Goal: Information Seeking & Learning: Find specific fact

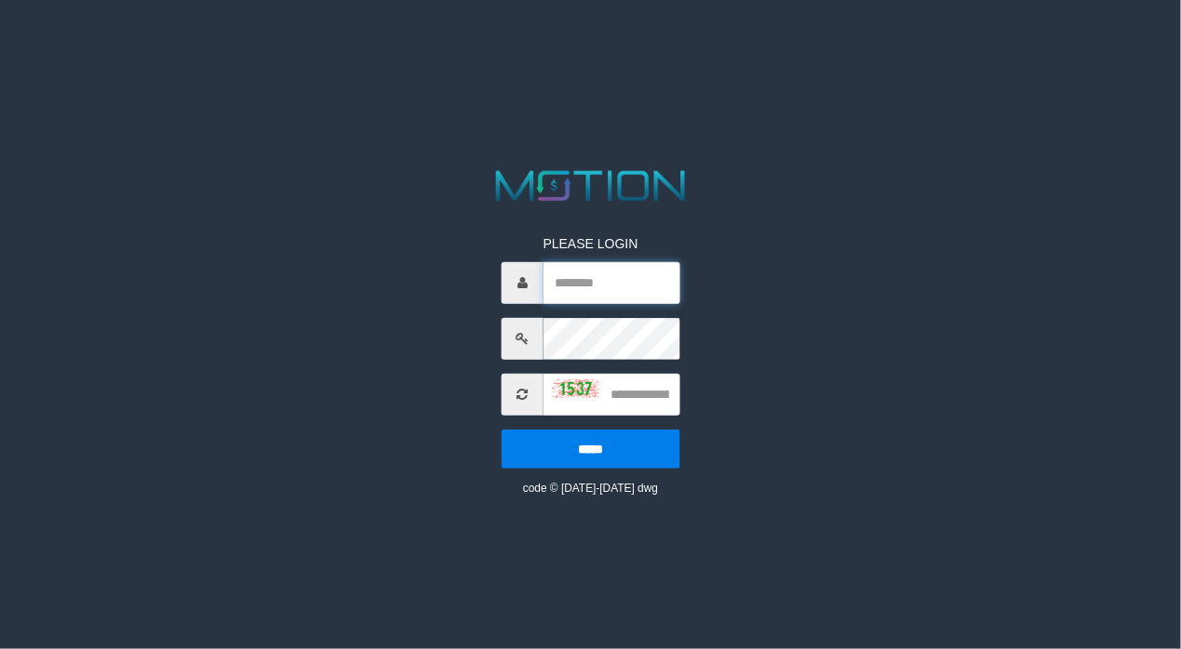
type input "**********"
drag, startPoint x: 630, startPoint y: 398, endPoint x: 1081, endPoint y: 395, distance: 451.3
click at [637, 398] on input "text" at bounding box center [611, 395] width 137 height 42
type input "****"
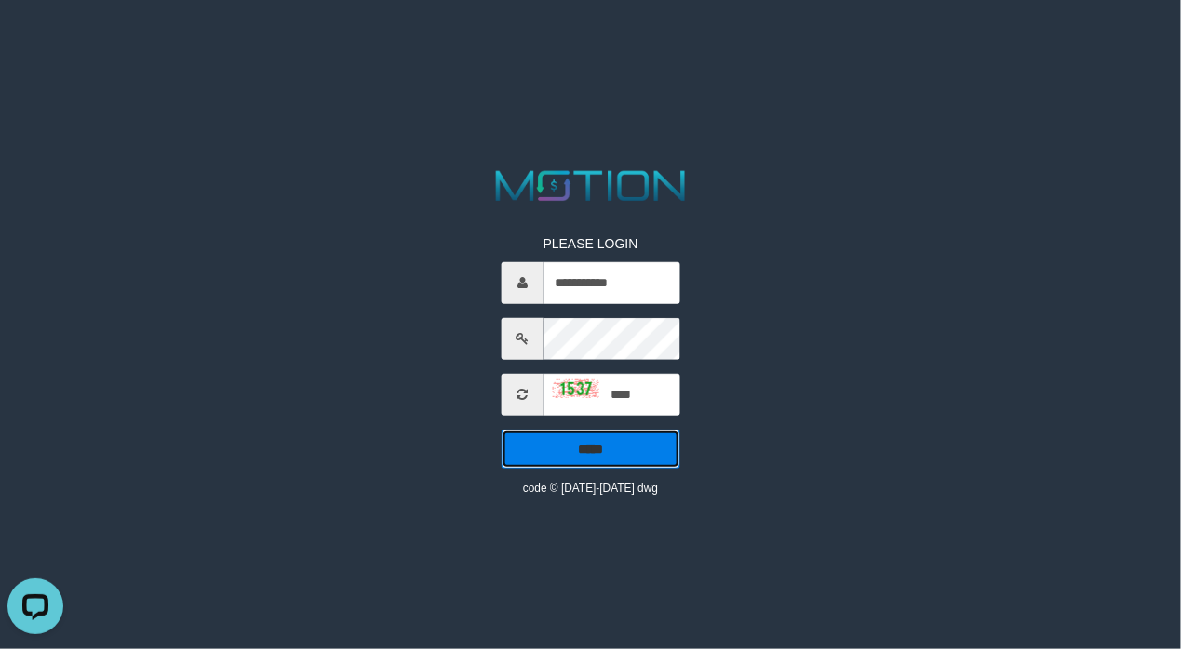
click at [559, 454] on input "*****" at bounding box center [591, 449] width 179 height 39
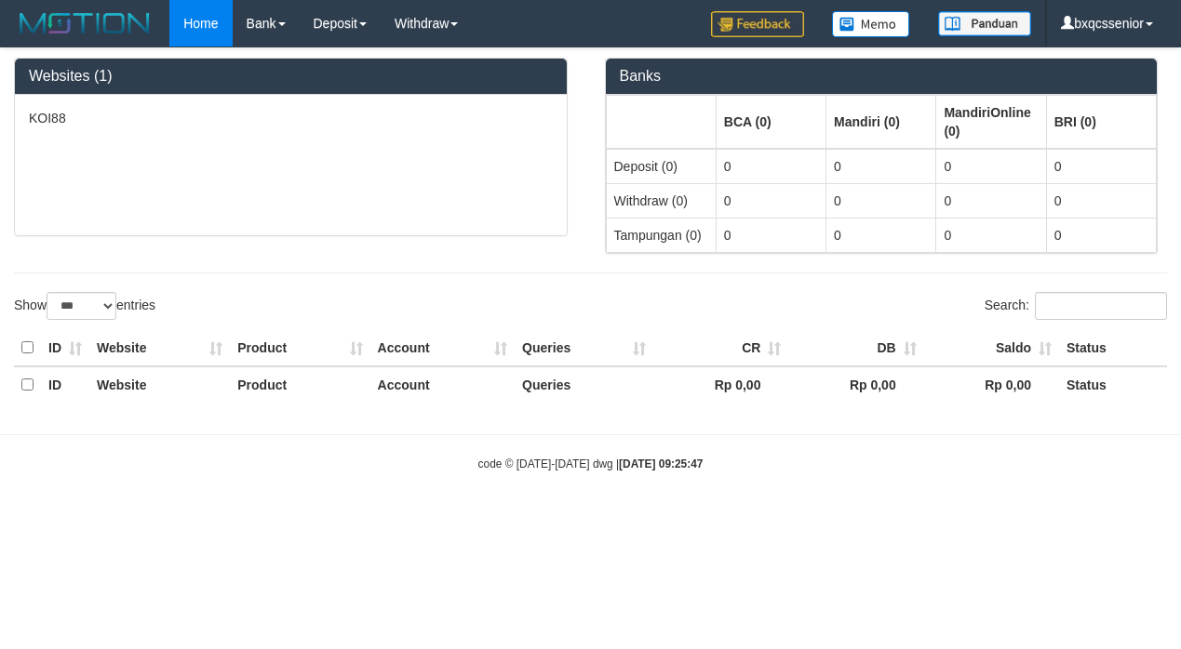
select select "***"
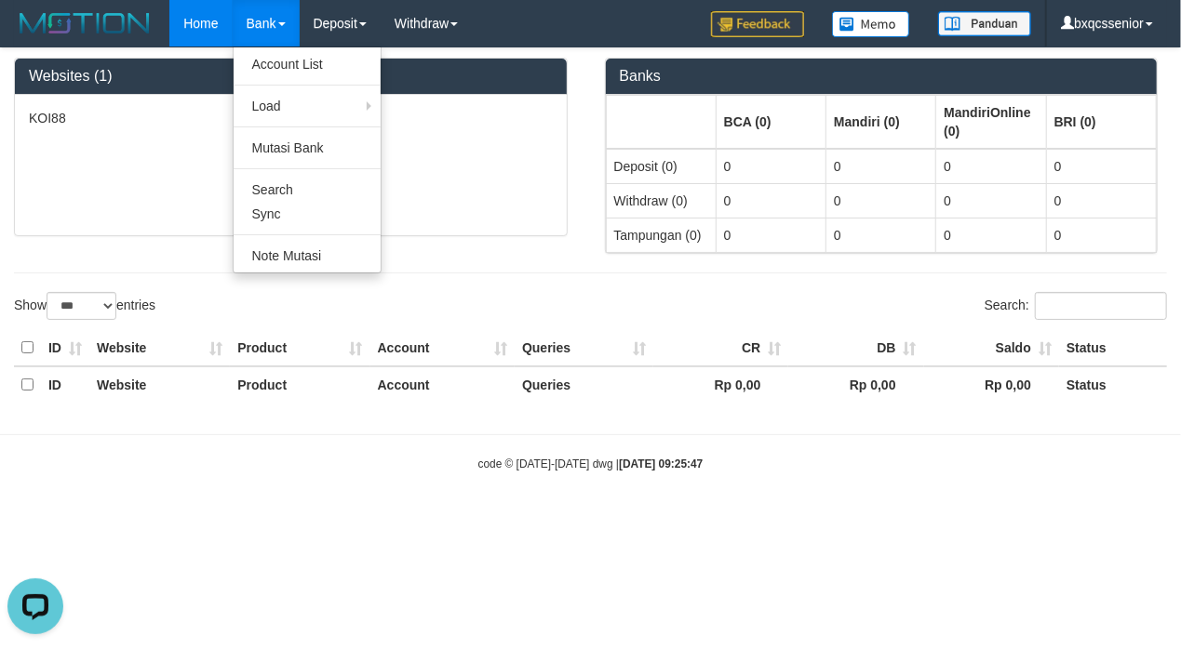
click at [249, 9] on link "Bank" at bounding box center [266, 23] width 67 height 47
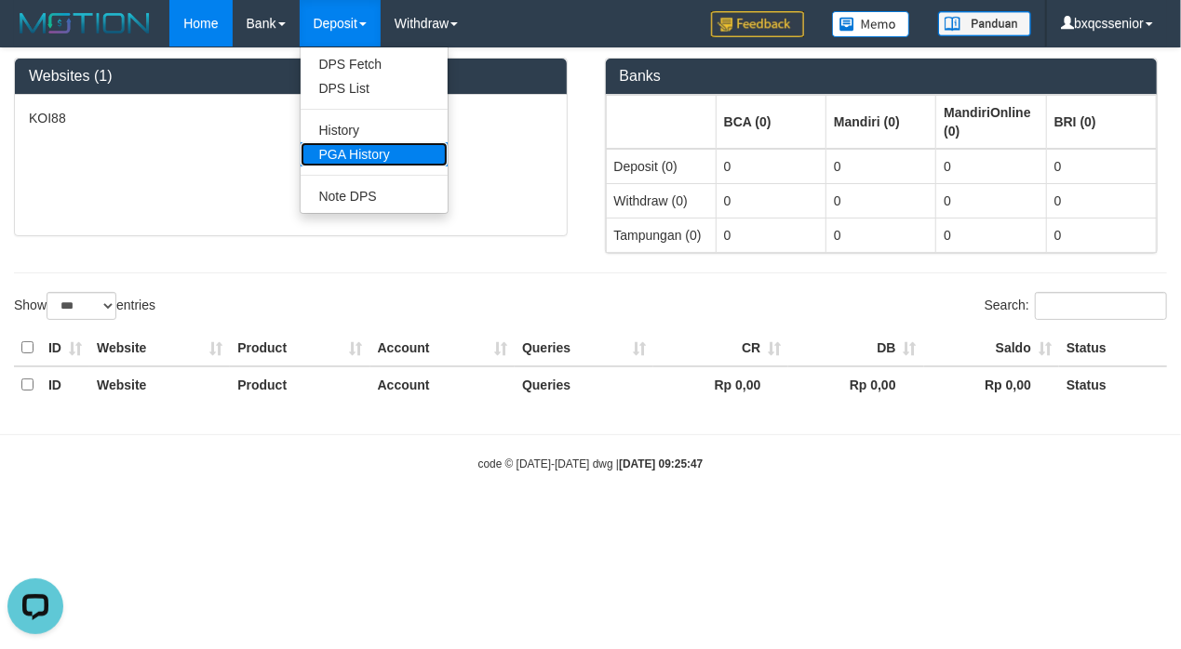
click at [352, 153] on link "PGA History" at bounding box center [374, 154] width 147 height 24
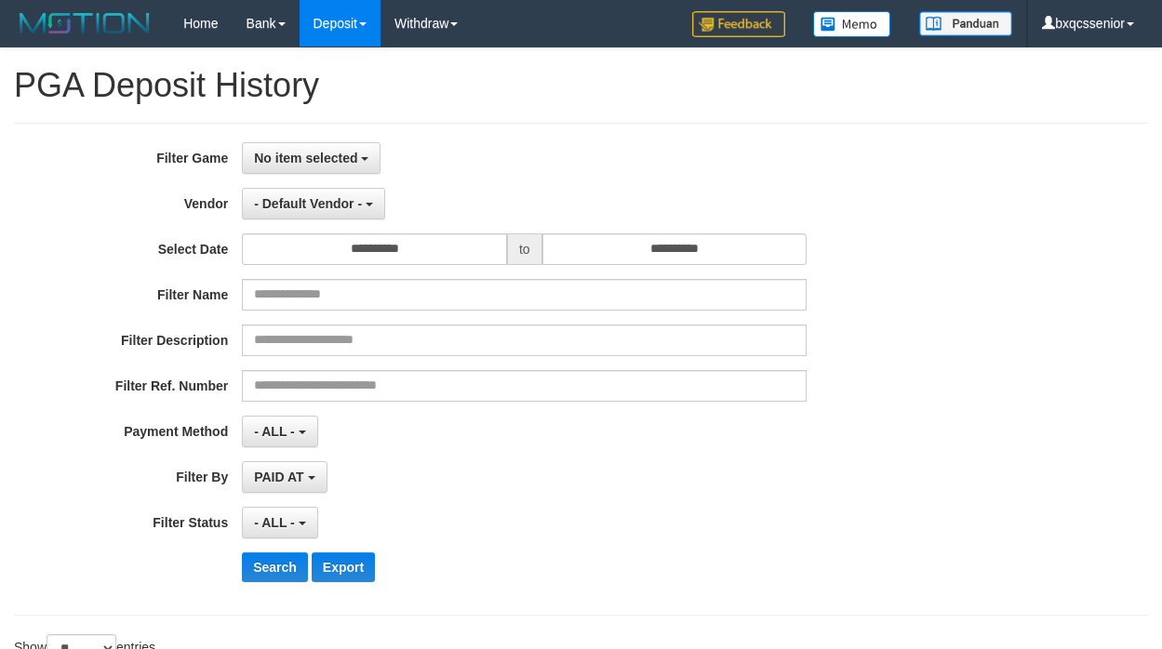
select select
select select "**"
click at [860, 274] on div "**********" at bounding box center [484, 369] width 969 height 454
click at [317, 151] on span "No item selected" at bounding box center [305, 158] width 103 height 15
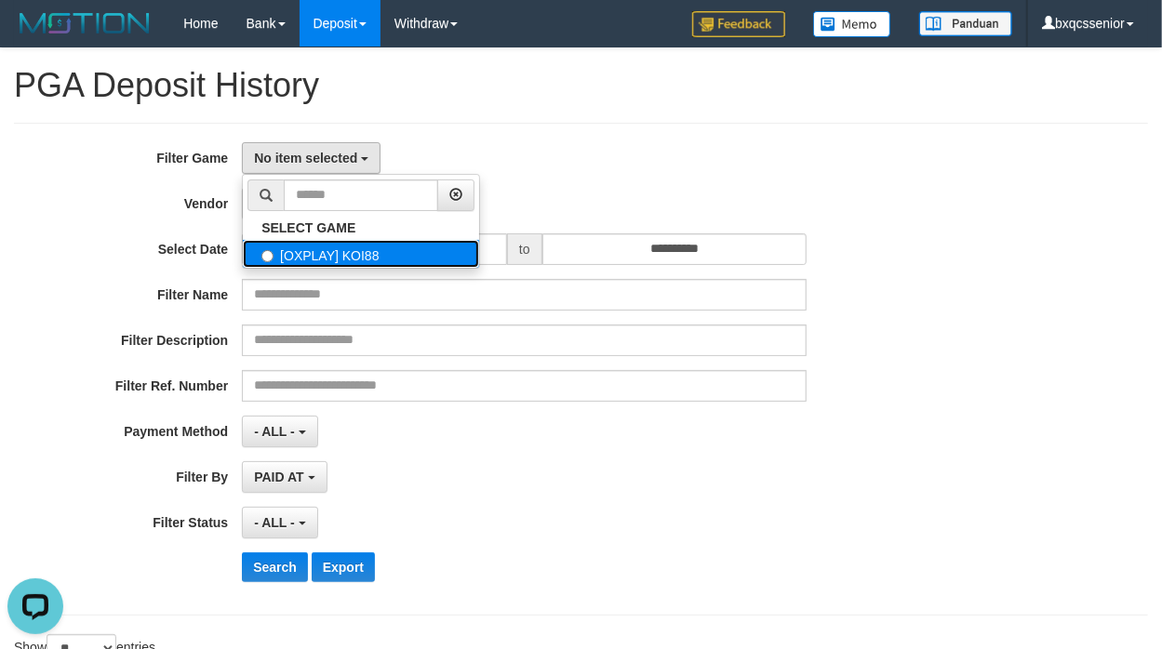
click at [311, 255] on label "[OXPLAY] KOI88" at bounding box center [361, 254] width 236 height 28
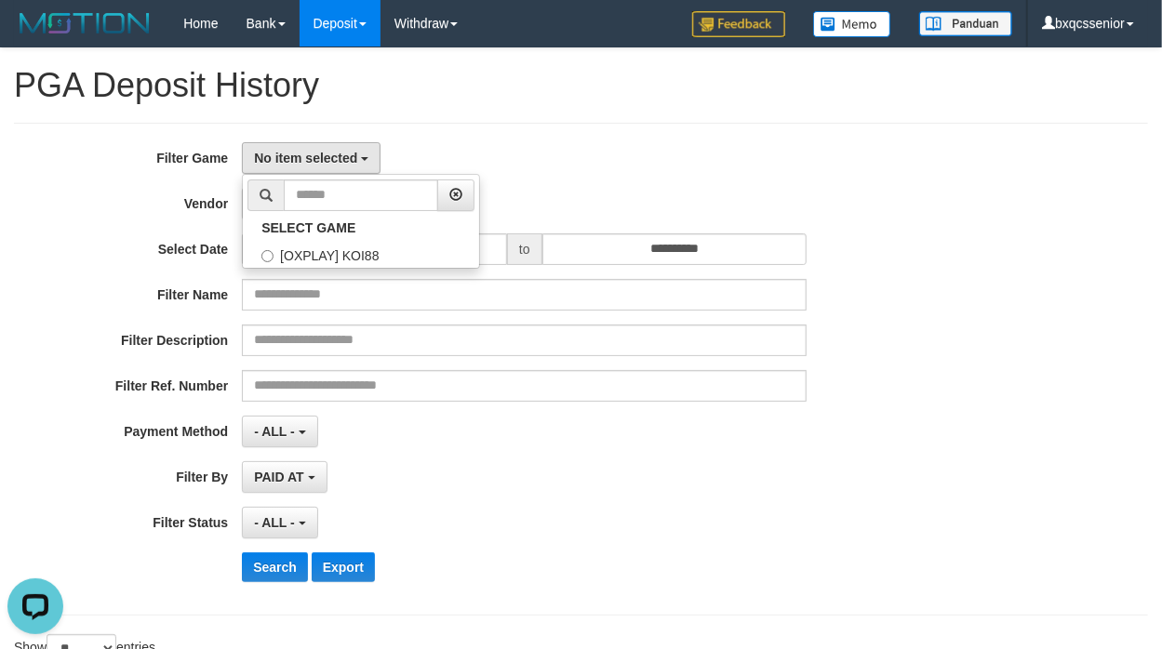
select select "****"
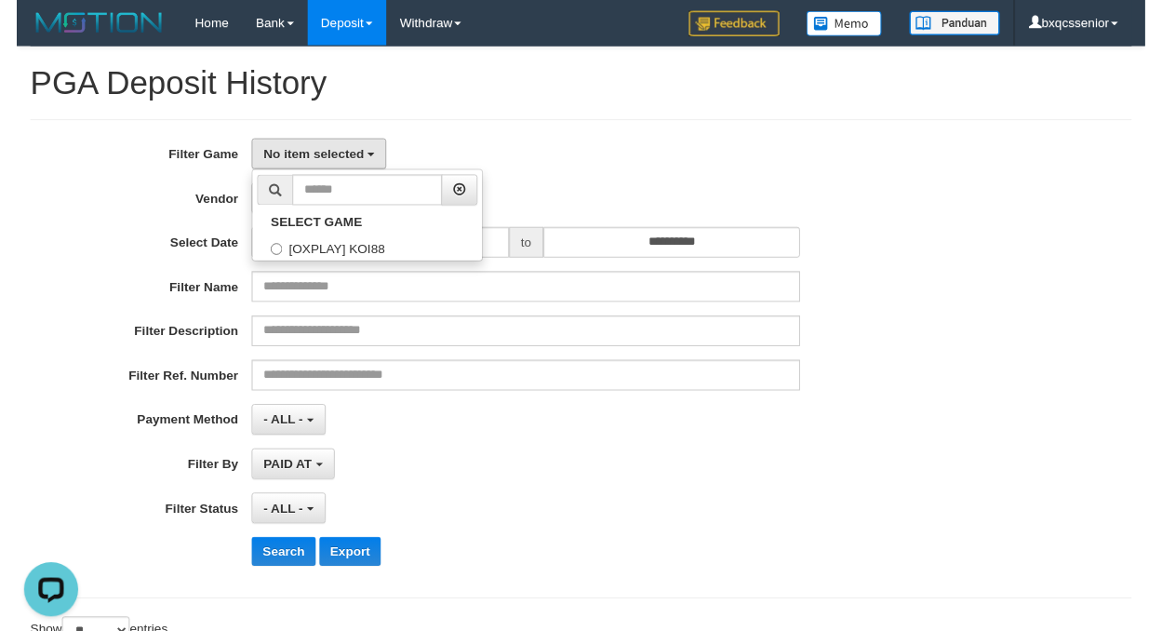
scroll to position [16, 0]
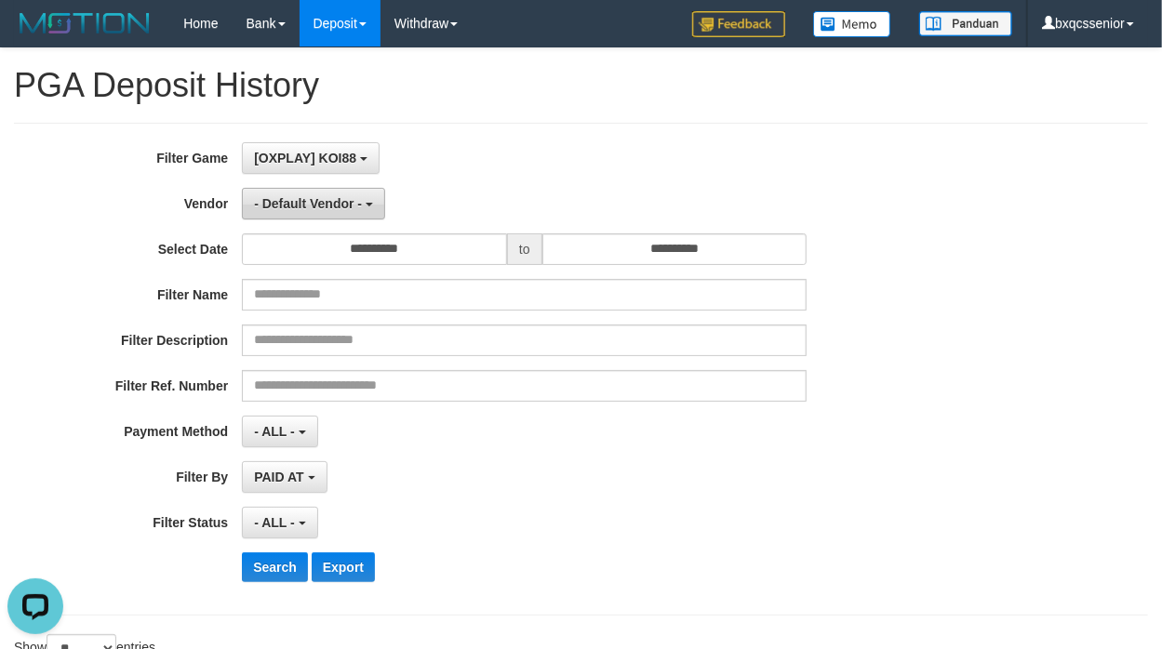
click at [314, 203] on span "- Default Vendor -" at bounding box center [308, 203] width 108 height 15
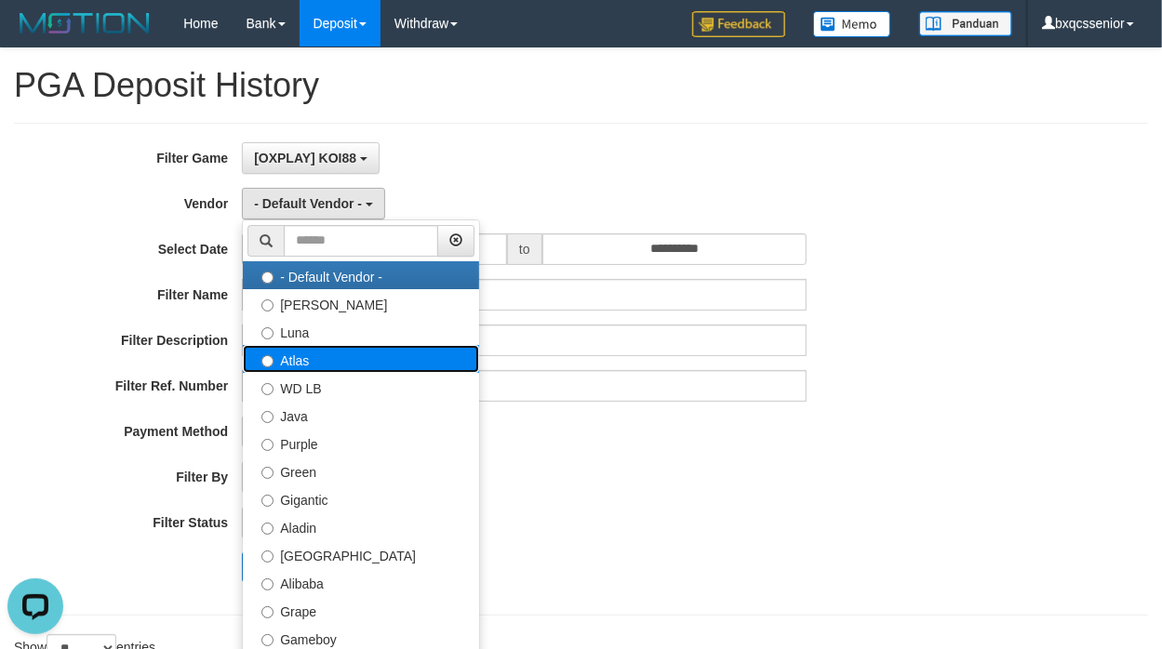
click at [351, 355] on label "Atlas" at bounding box center [361, 359] width 236 height 28
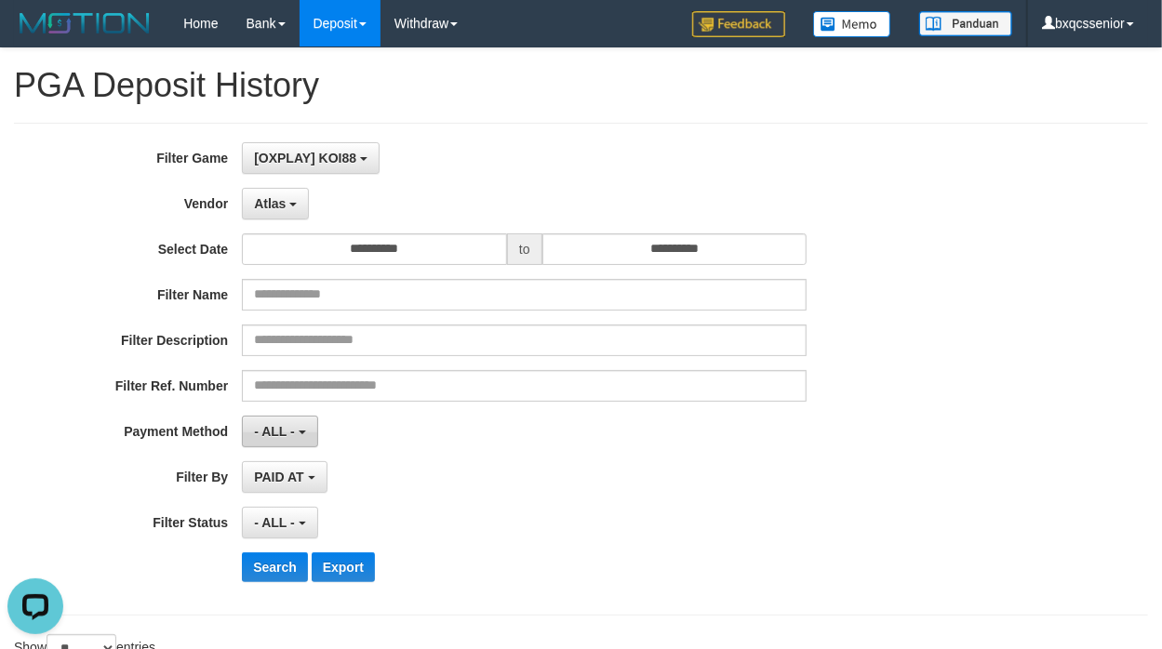
click at [280, 425] on span "- ALL -" at bounding box center [274, 431] width 41 height 15
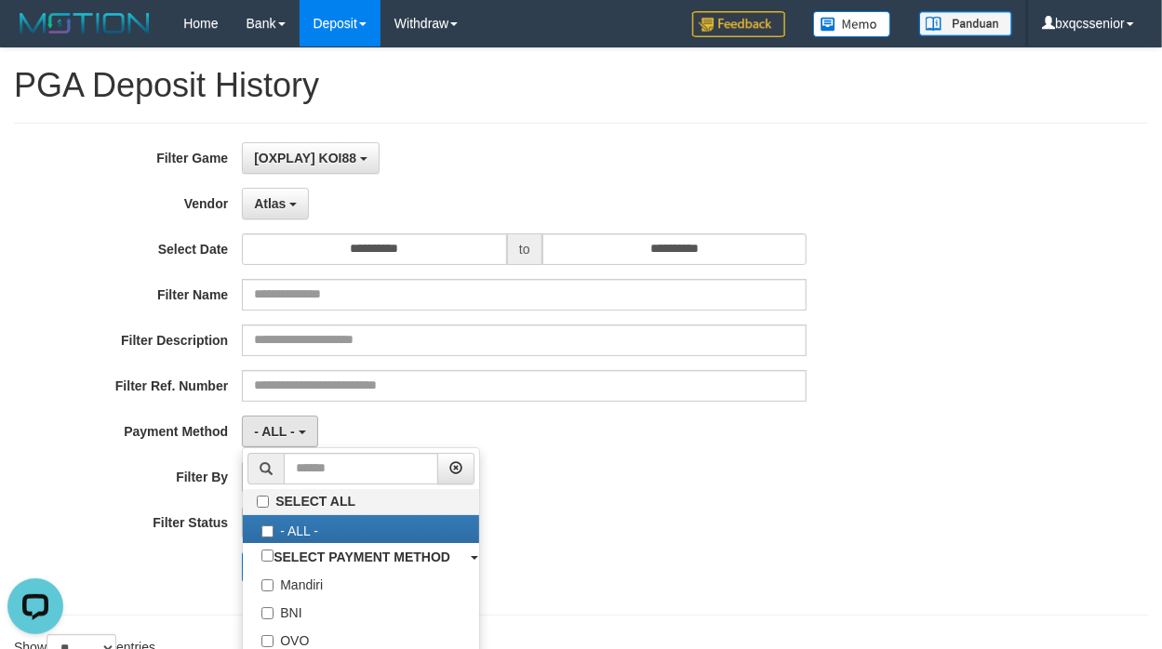
click at [601, 486] on div "PAID AT PAID AT CREATED AT" at bounding box center [524, 478] width 565 height 32
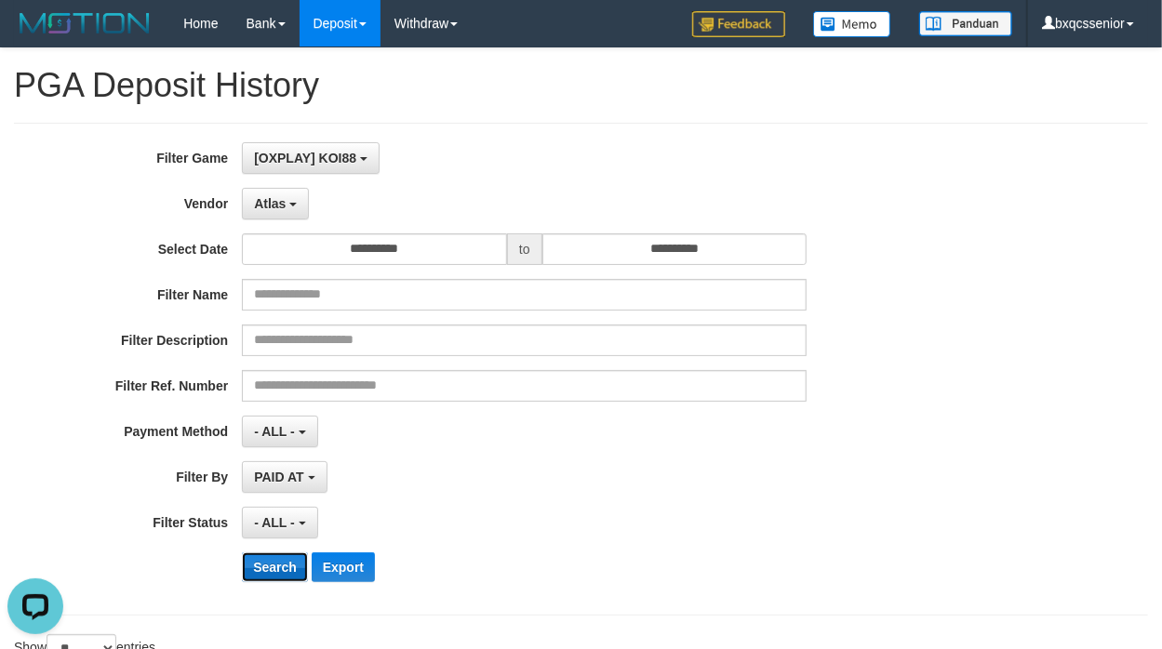
click at [272, 558] on button "Search" at bounding box center [275, 568] width 66 height 30
click at [291, 526] on span "- ALL -" at bounding box center [274, 522] width 41 height 15
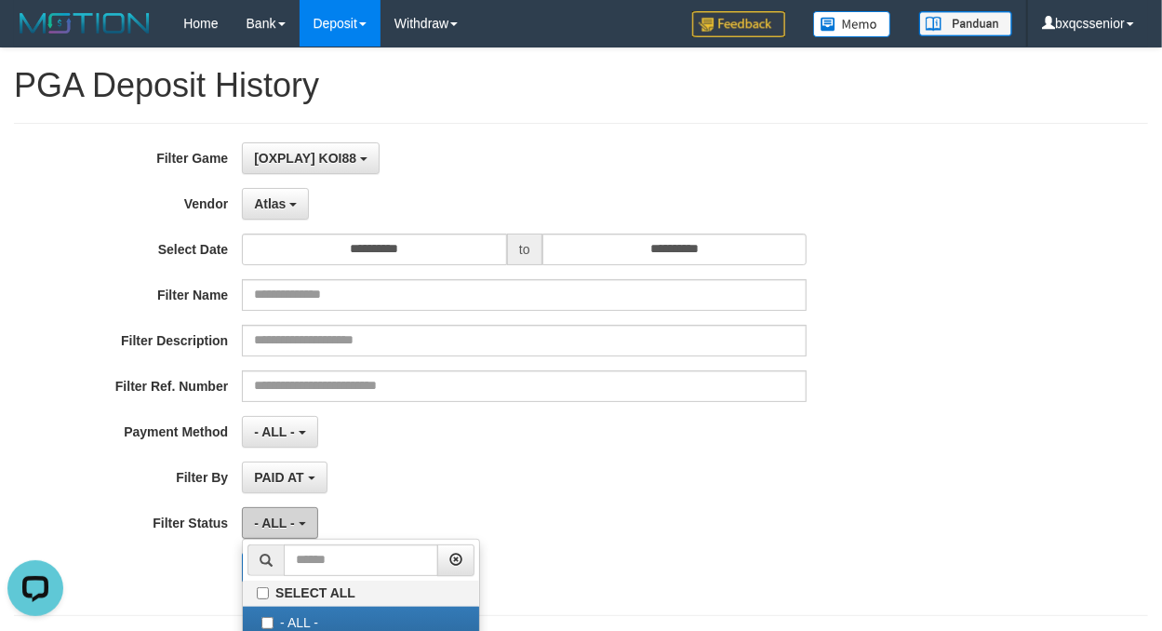
scroll to position [496, 0]
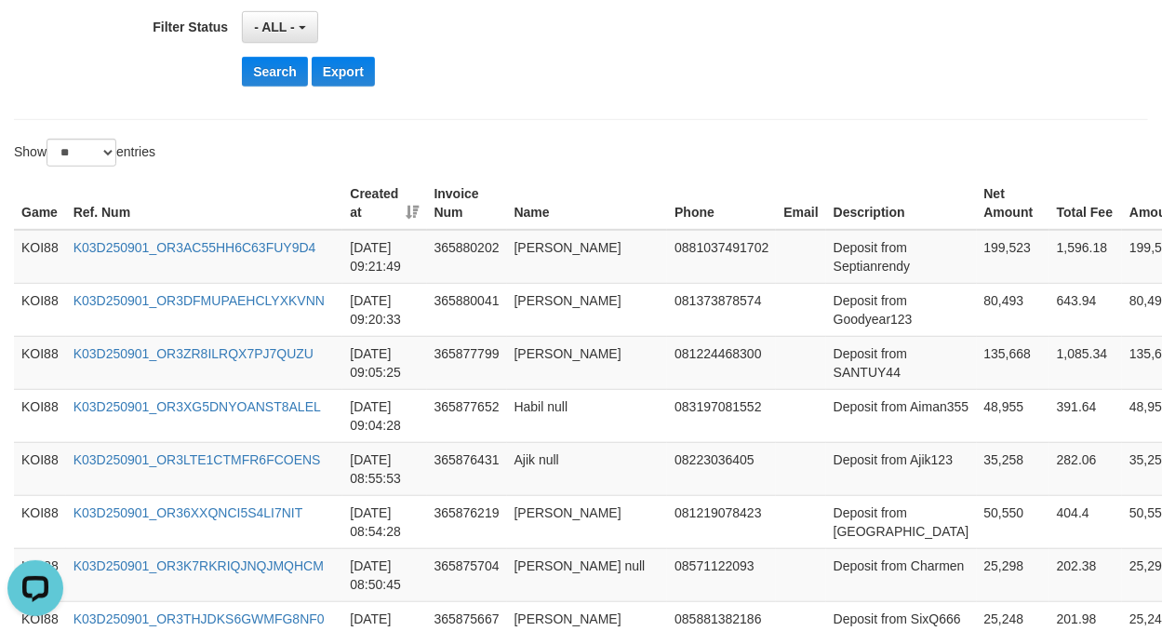
click at [648, 128] on div "**********" at bounding box center [581, 603] width 1162 height 2102
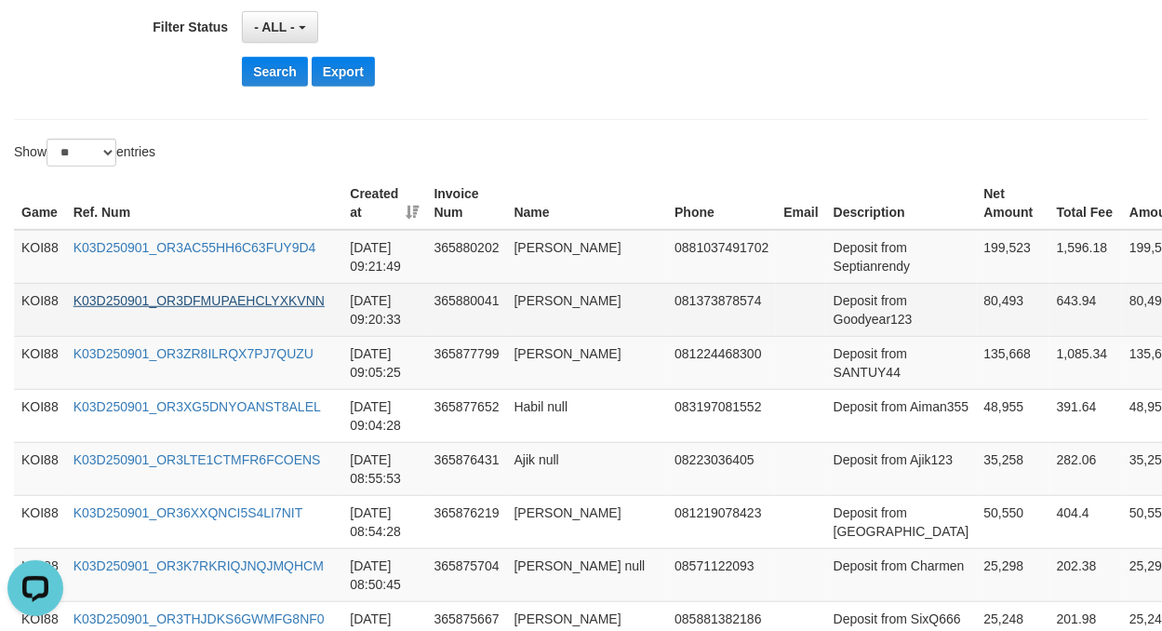
scroll to position [0, 0]
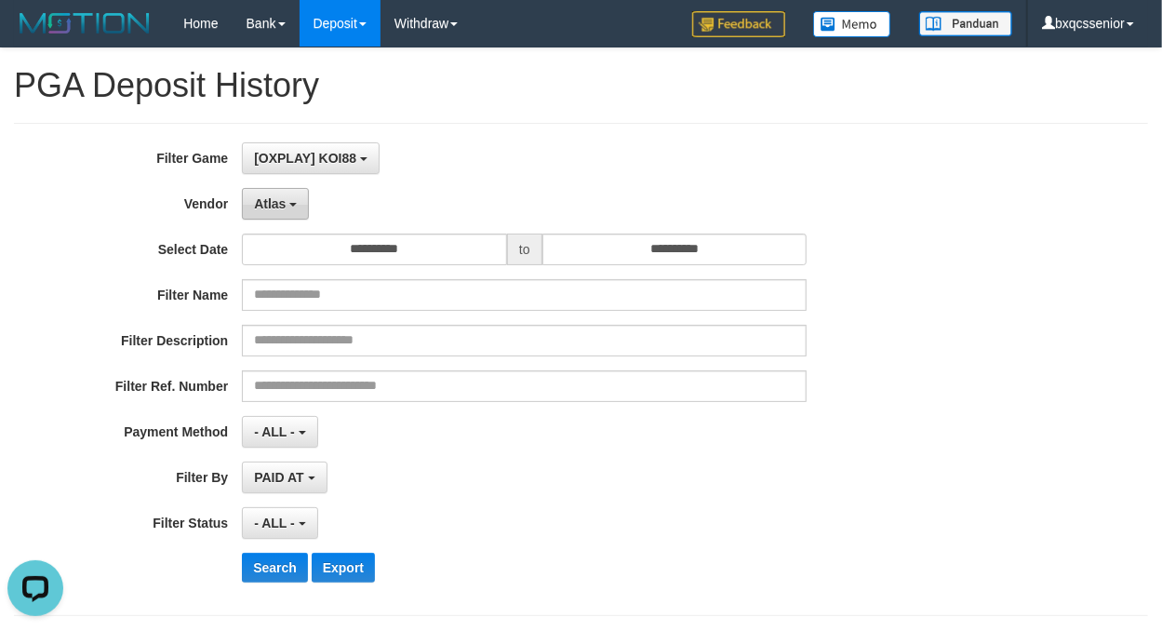
click at [287, 201] on button "Atlas" at bounding box center [275, 204] width 67 height 32
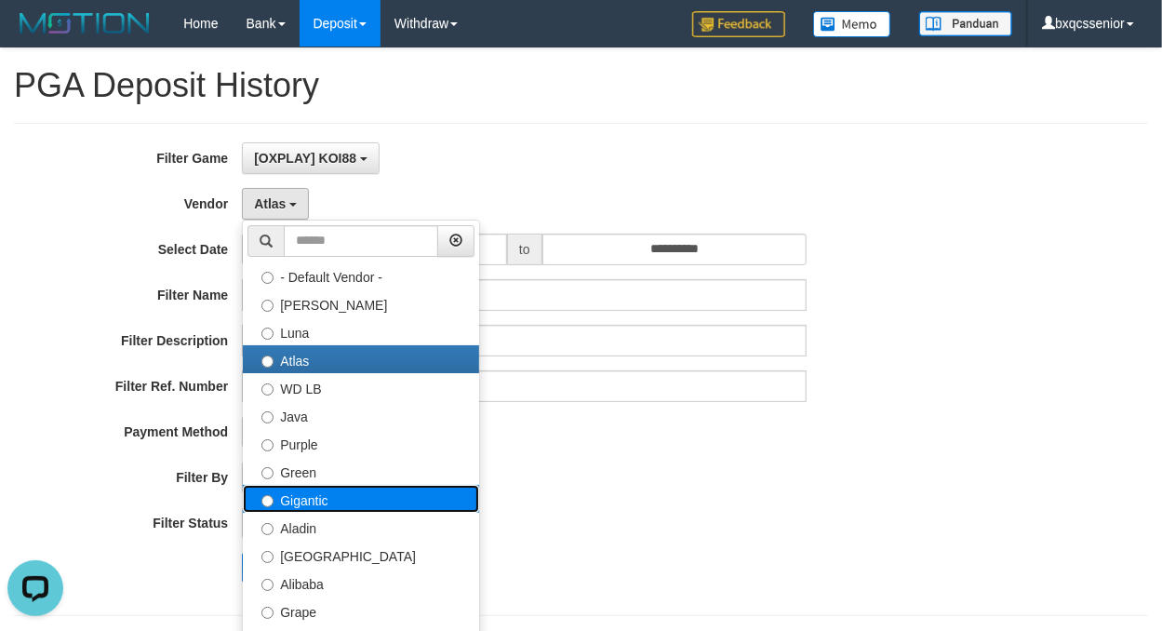
click at [336, 497] on label "Gigantic" at bounding box center [361, 499] width 236 height 28
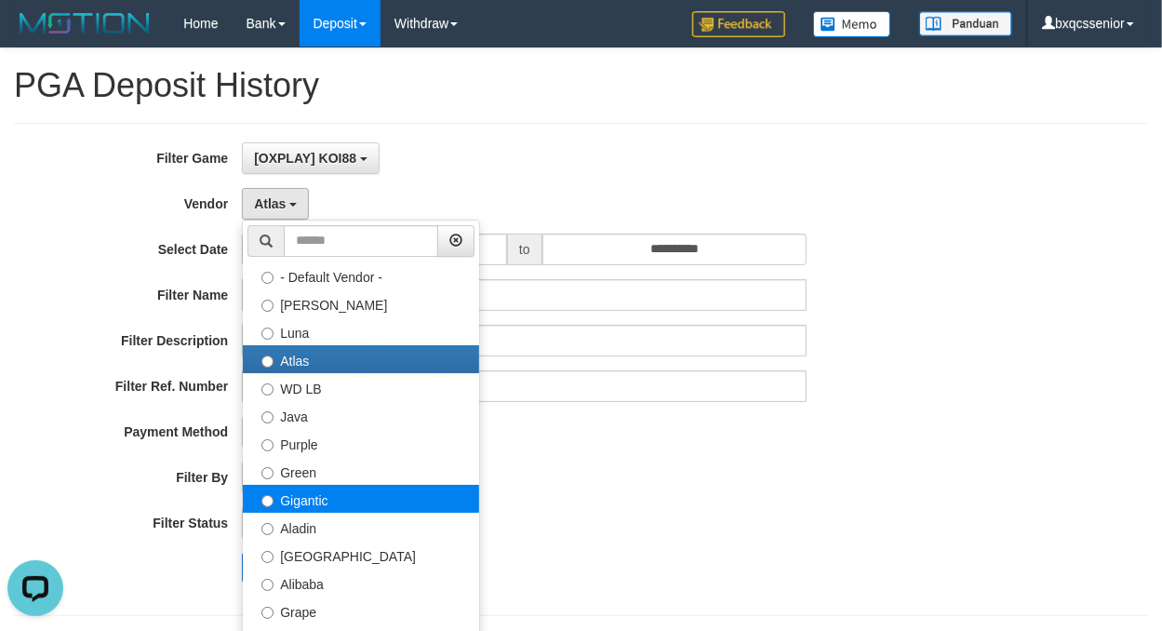
select select "**********"
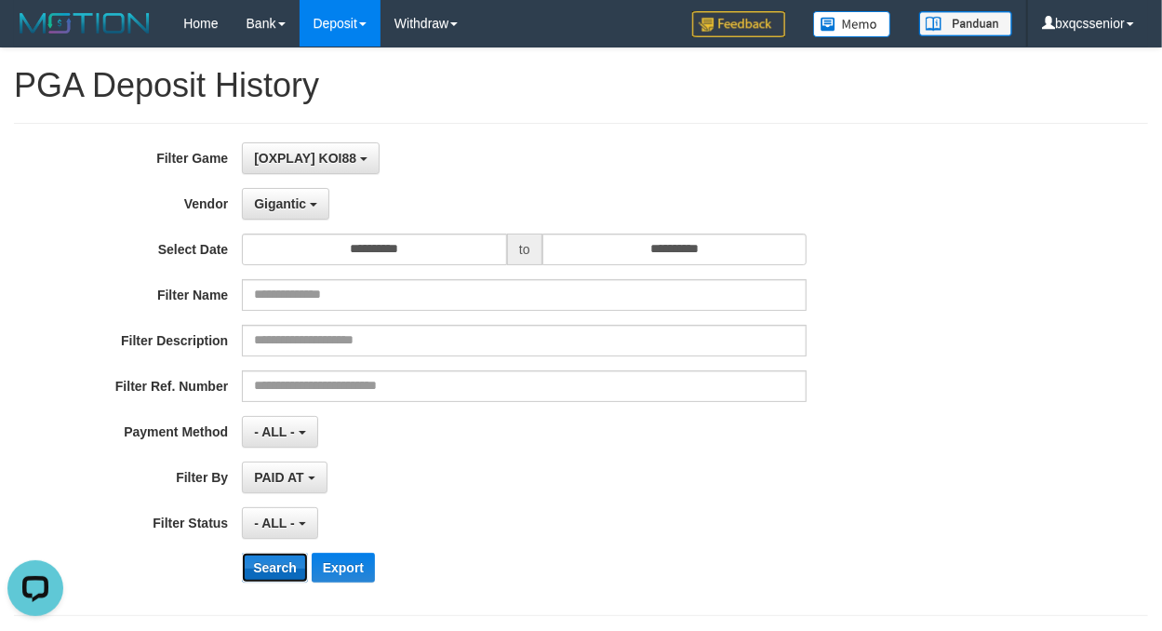
click at [264, 564] on button "Search" at bounding box center [275, 568] width 66 height 30
click at [283, 201] on span "Gigantic" at bounding box center [280, 203] width 52 height 15
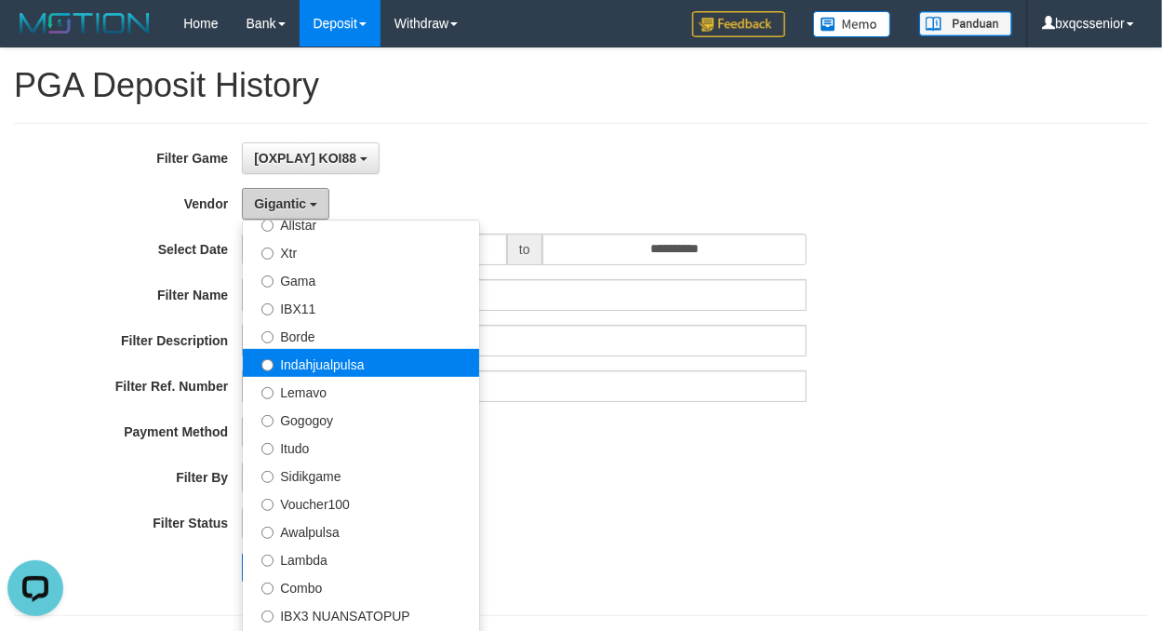
scroll to position [475, 0]
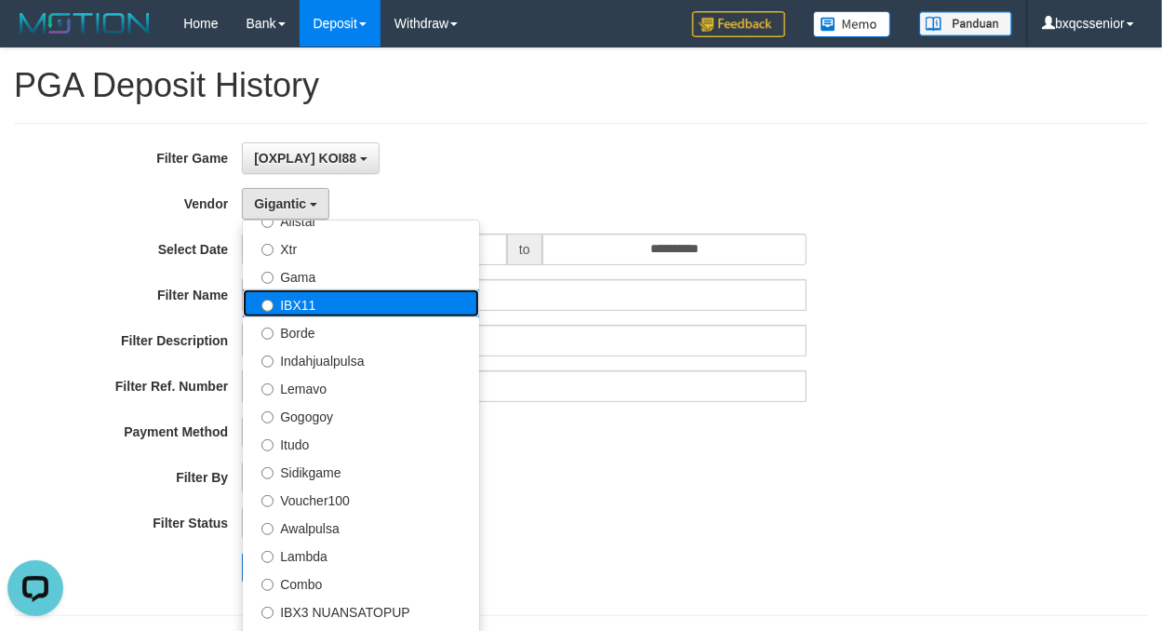
click at [294, 302] on label "IBX11" at bounding box center [361, 303] width 236 height 28
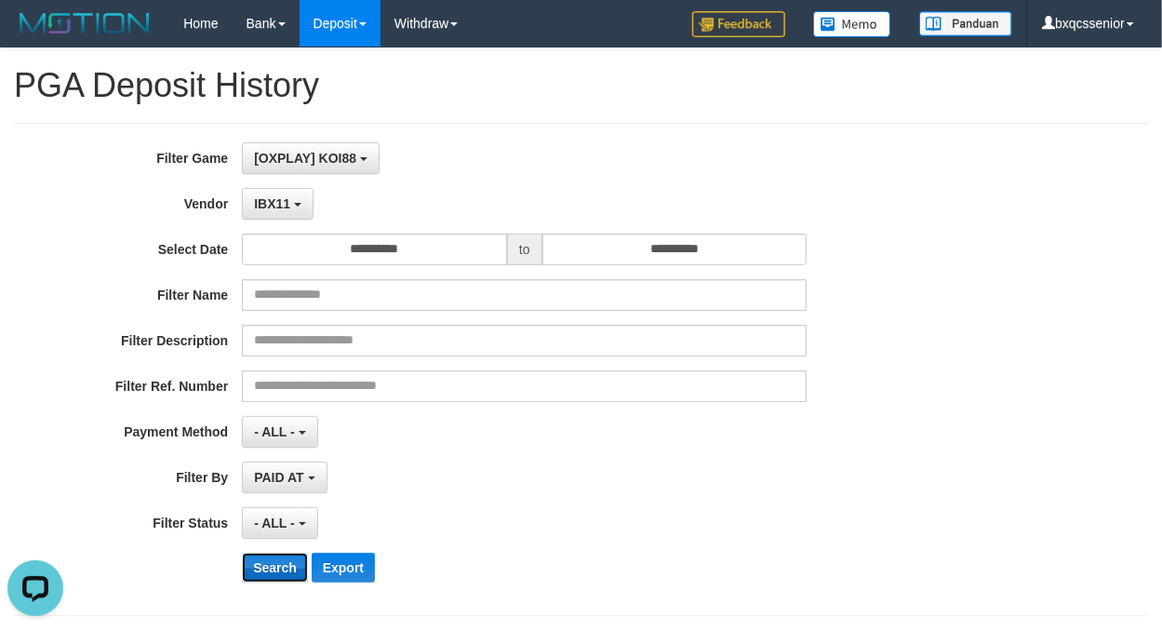
click at [270, 573] on button "Search" at bounding box center [275, 568] width 66 height 30
click at [484, 476] on div "PAID AT PAID AT CREATED AT" at bounding box center [524, 478] width 565 height 32
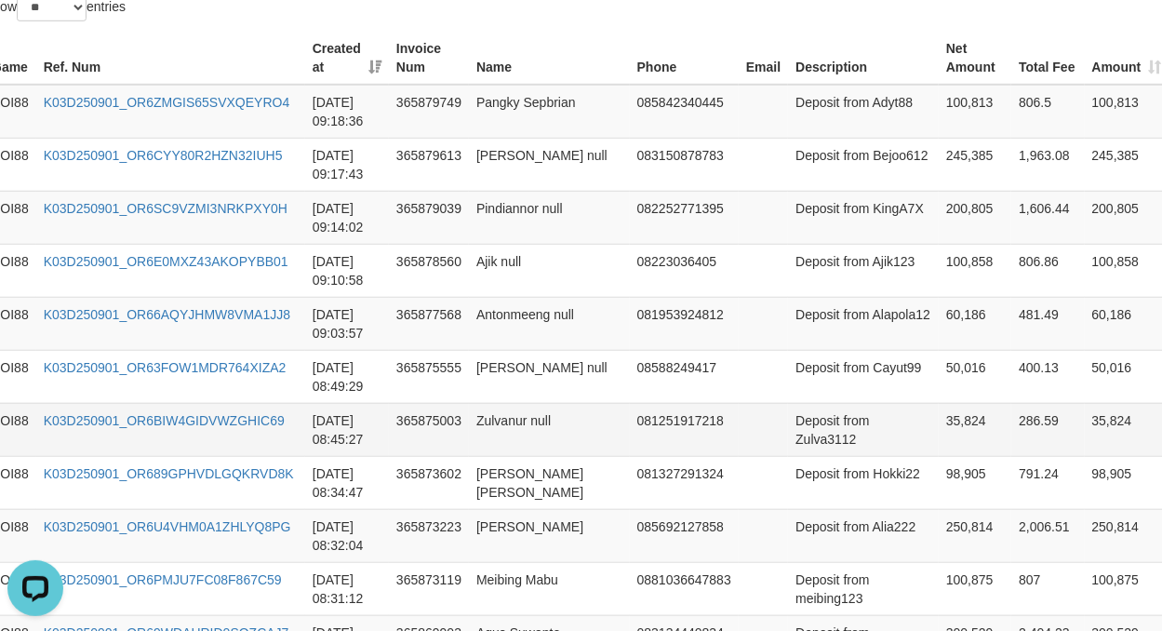
scroll to position [0, 30]
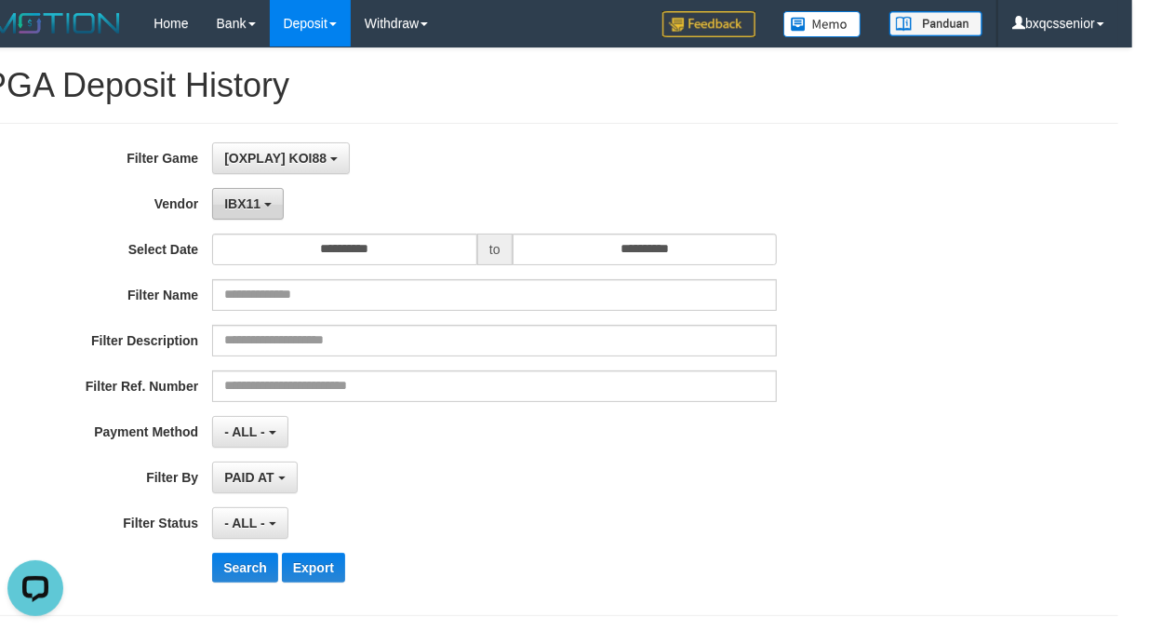
click at [261, 205] on button "IBX11" at bounding box center [248, 204] width 72 height 32
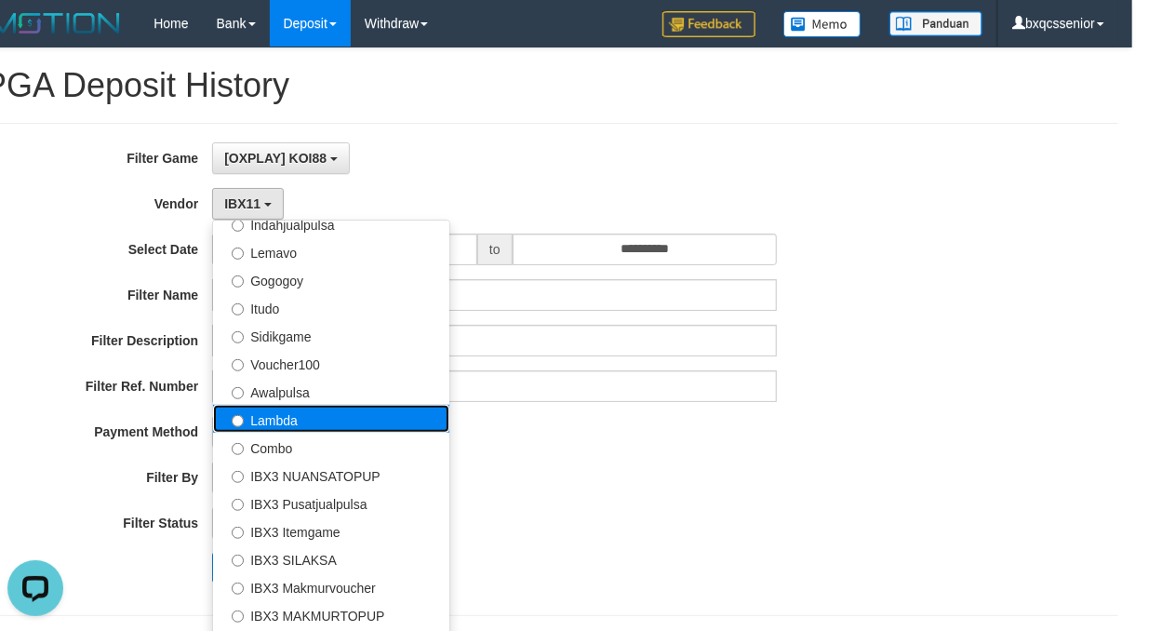
click at [340, 430] on label "Lambda" at bounding box center [331, 419] width 236 height 28
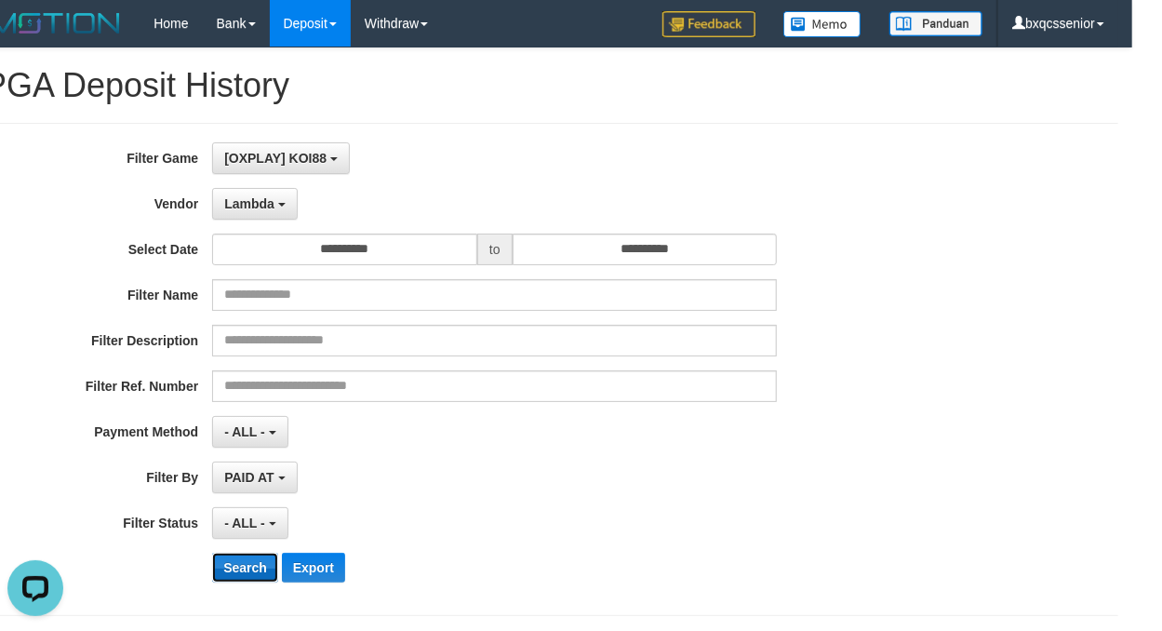
click at [247, 560] on button "Search" at bounding box center [245, 568] width 66 height 30
click at [270, 199] on span "Lambda" at bounding box center [249, 203] width 50 height 15
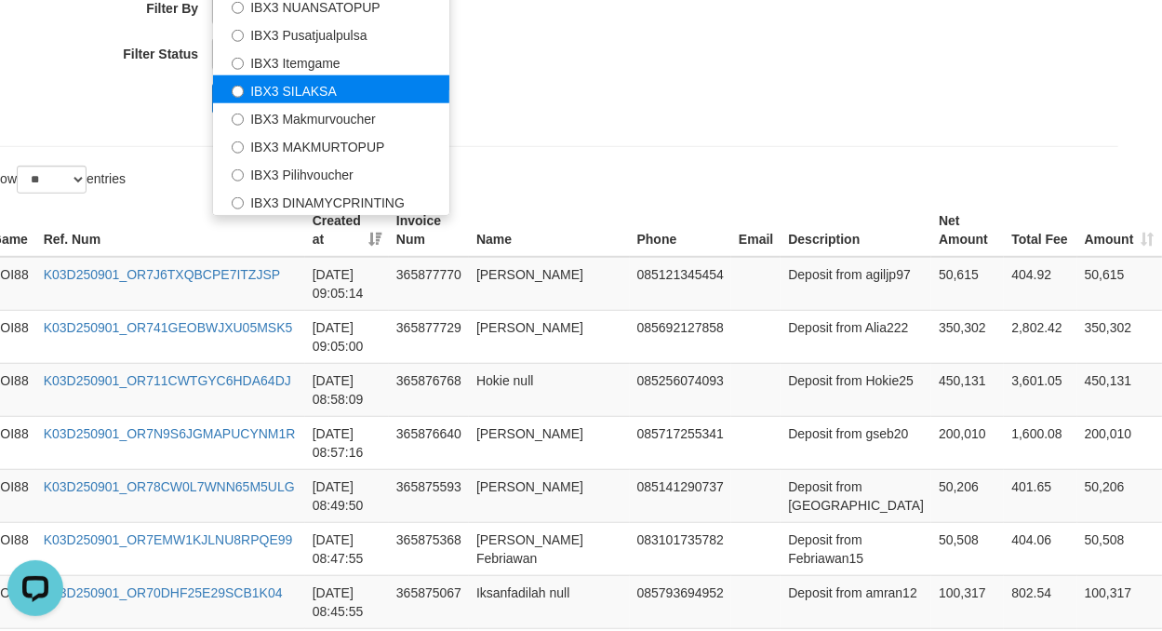
scroll to position [496, 30]
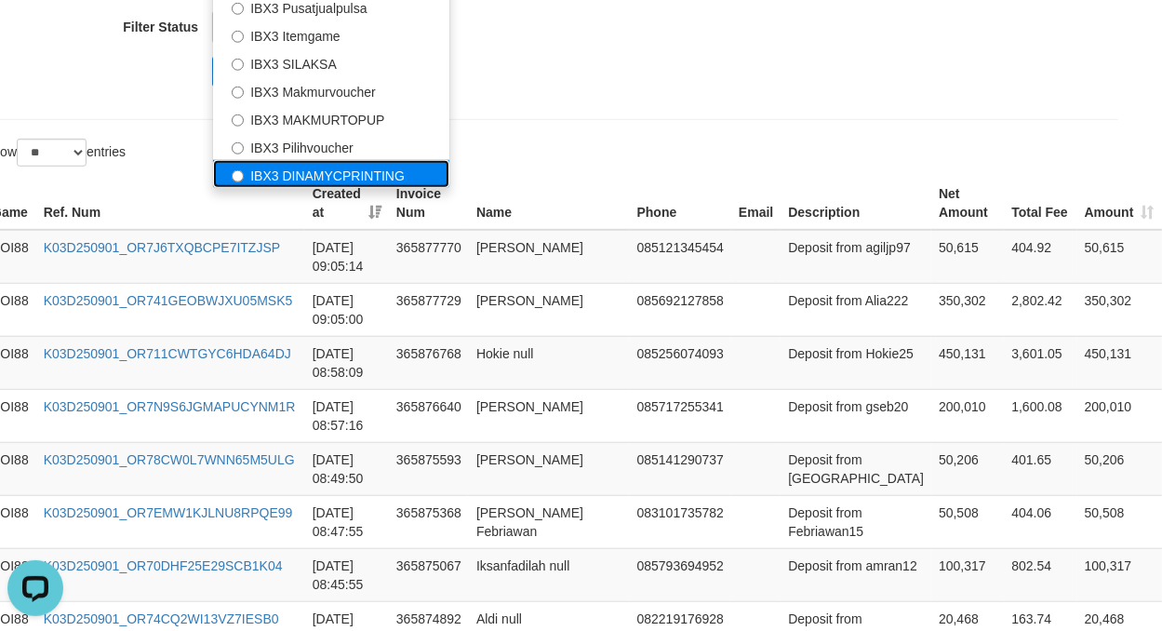
click at [393, 176] on label "IBX3 DINAMYCPRINTING" at bounding box center [331, 174] width 236 height 28
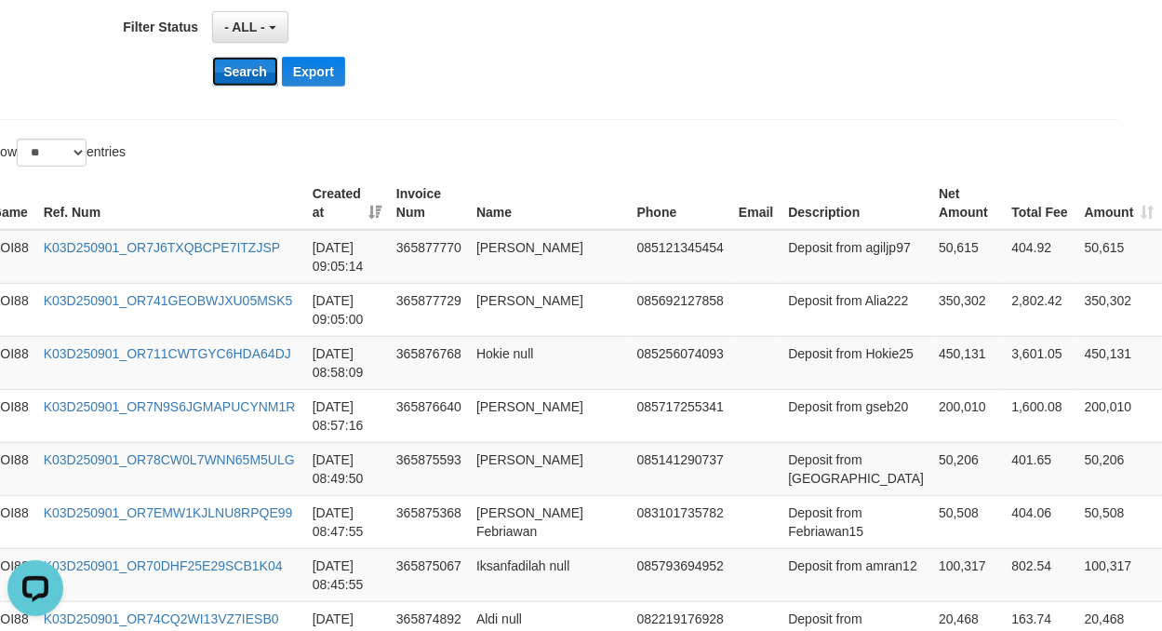
click at [242, 71] on button "Search" at bounding box center [245, 72] width 66 height 30
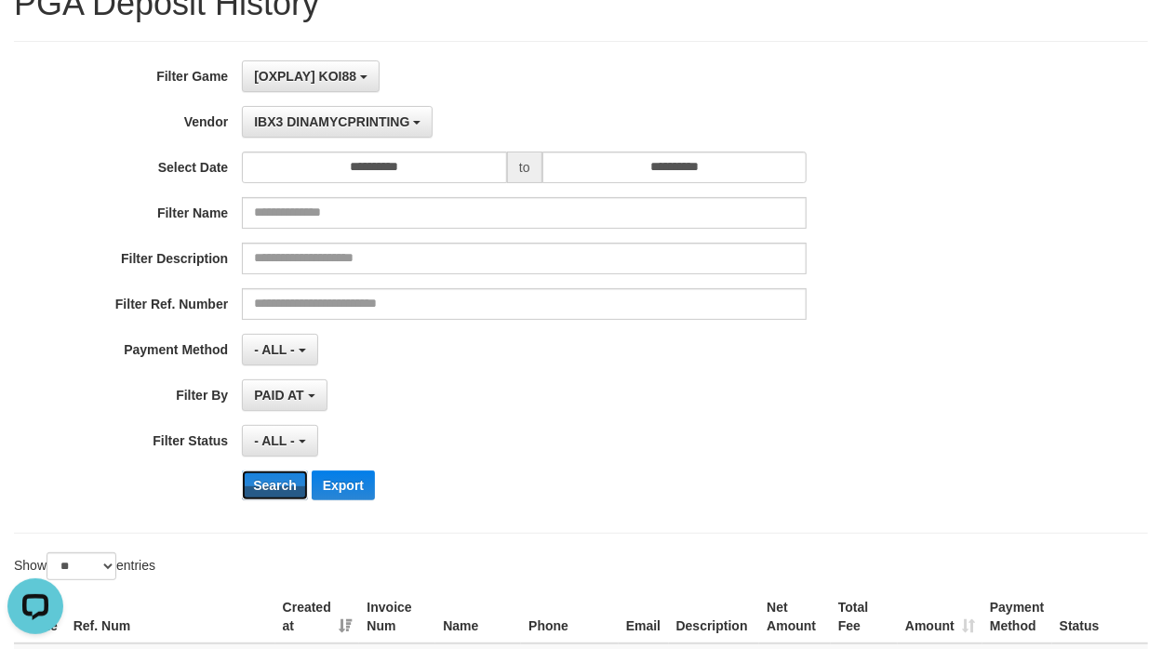
scroll to position [0, 0]
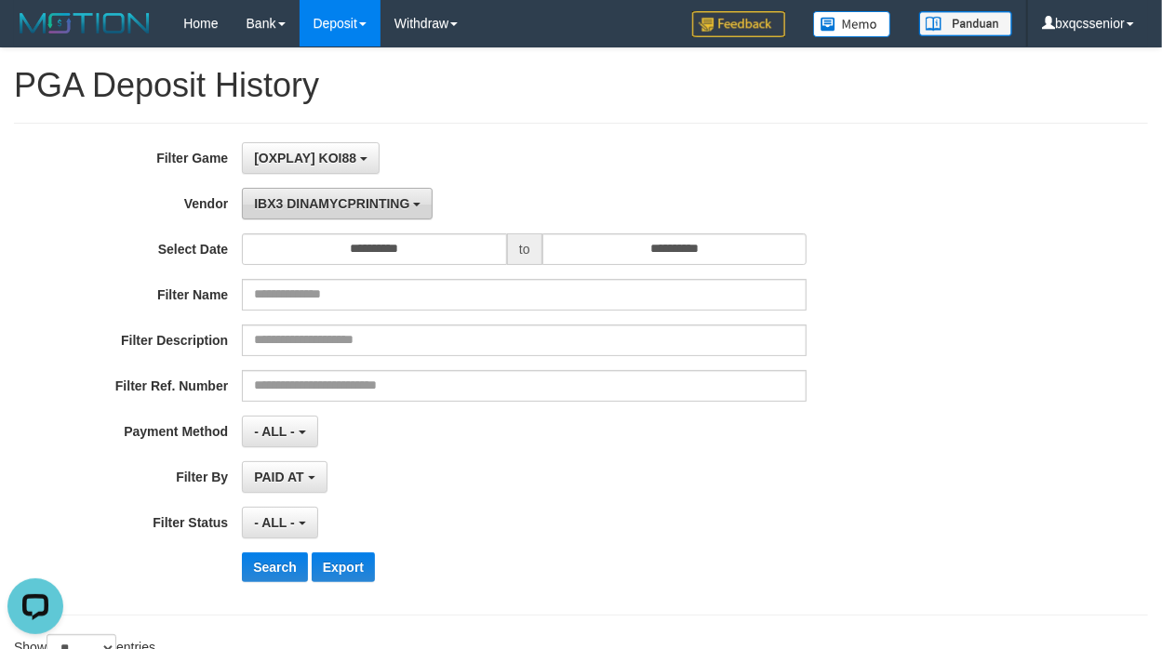
click at [303, 209] on span "IBX3 DINAMYCPRINTING" at bounding box center [331, 203] width 155 height 15
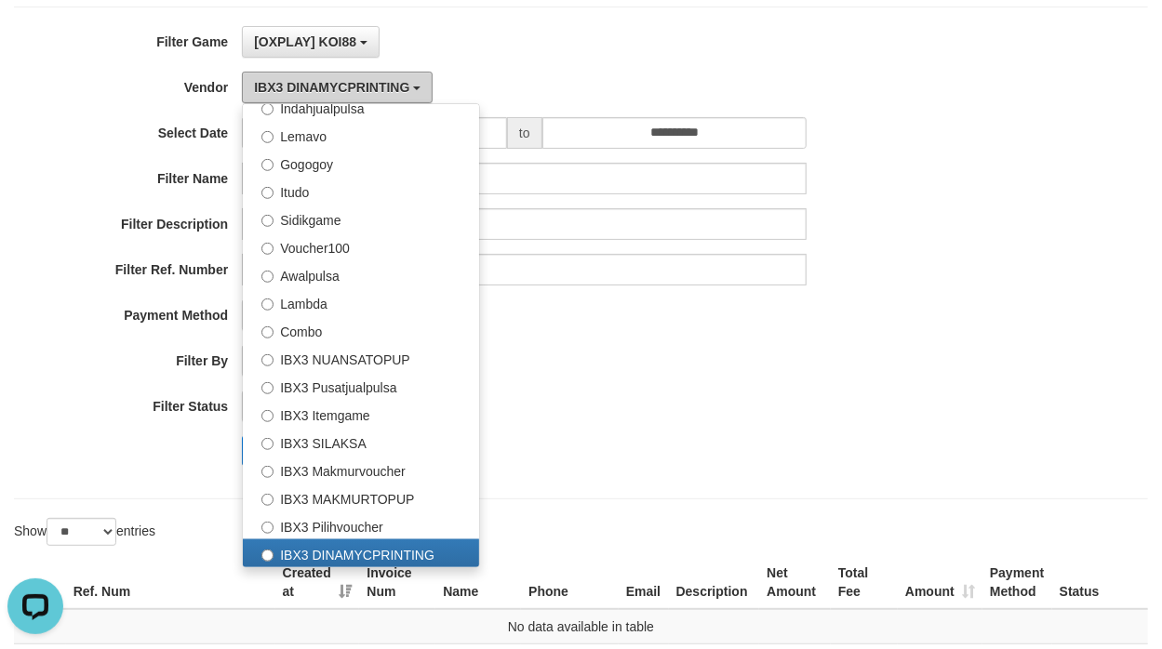
scroll to position [142, 0]
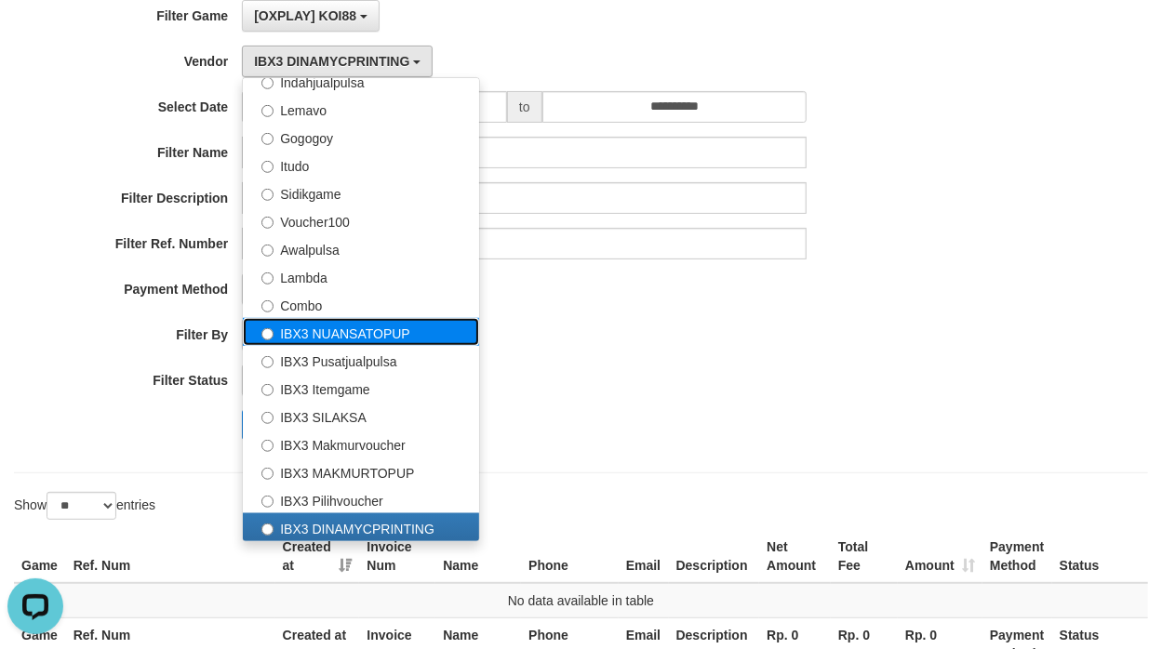
click at [348, 336] on label "IBX3 NUANSATOPUP" at bounding box center [361, 332] width 236 height 28
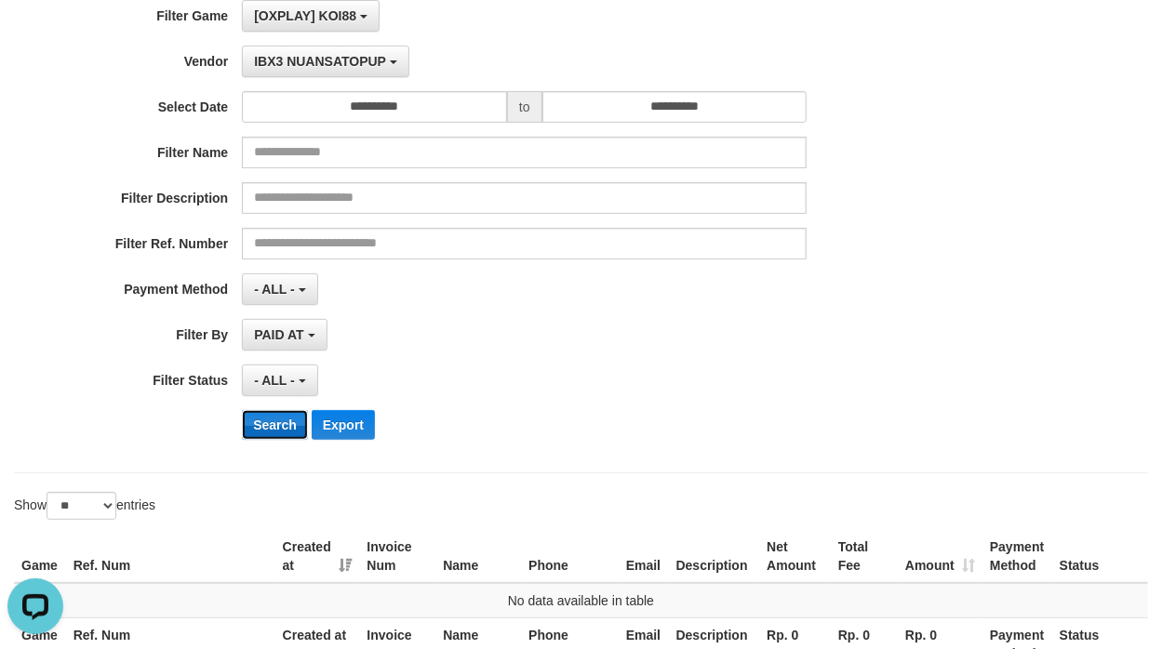
click at [280, 433] on button "Search" at bounding box center [275, 425] width 66 height 30
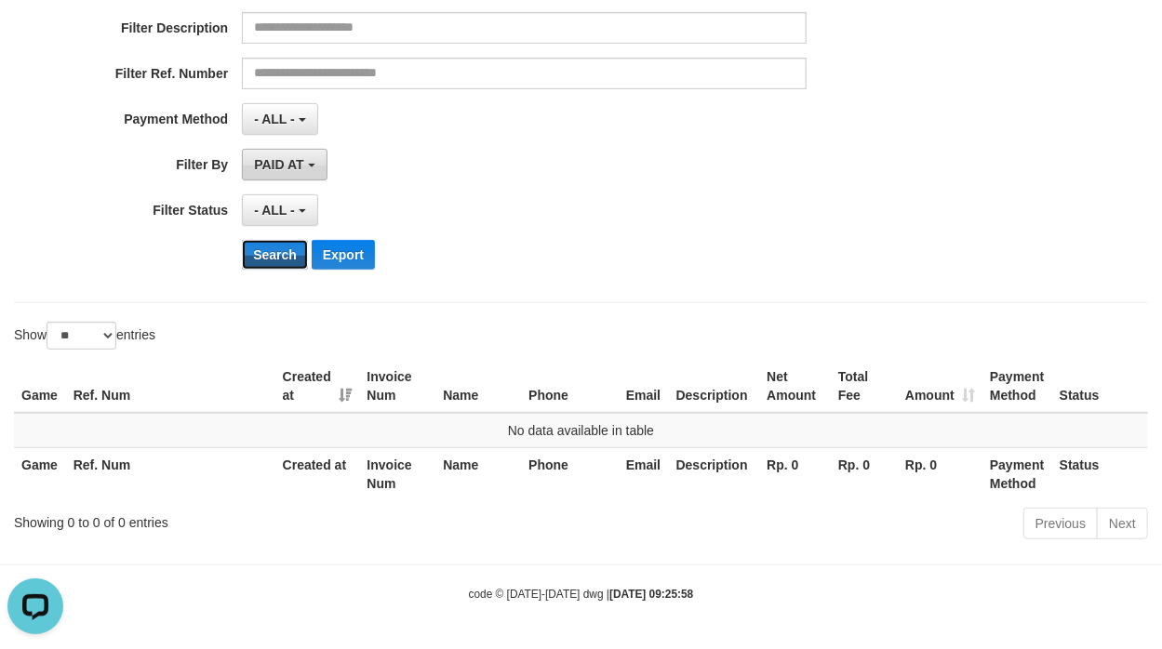
scroll to position [0, 0]
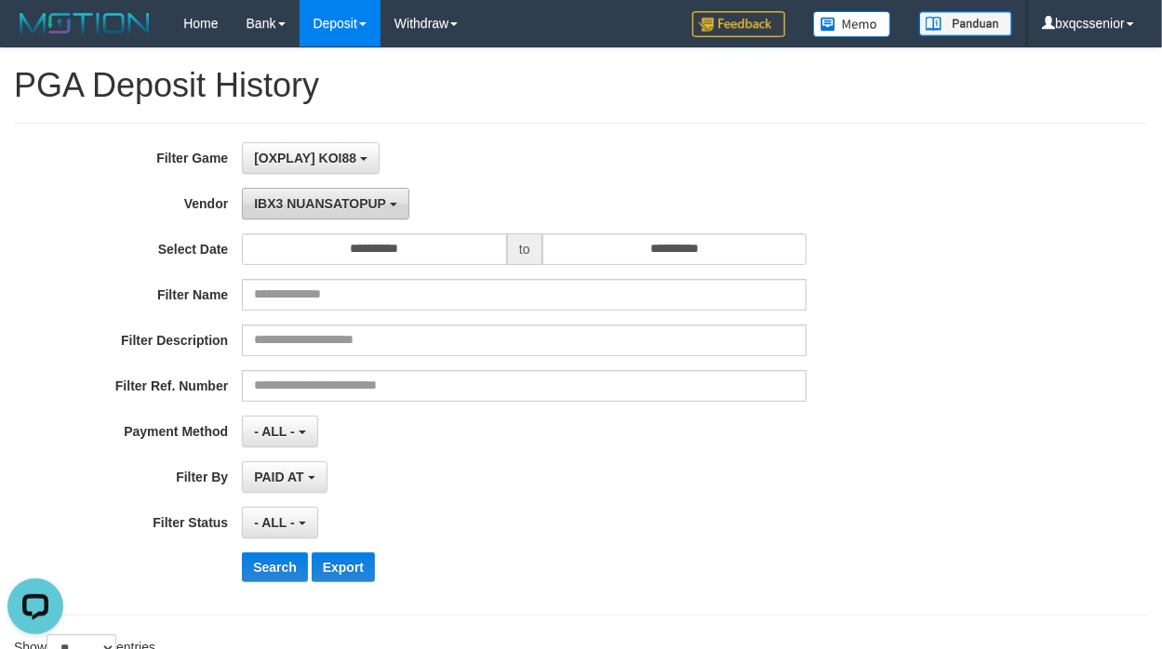
click at [341, 217] on button "IBX3 NUANSATOPUP" at bounding box center [325, 204] width 167 height 32
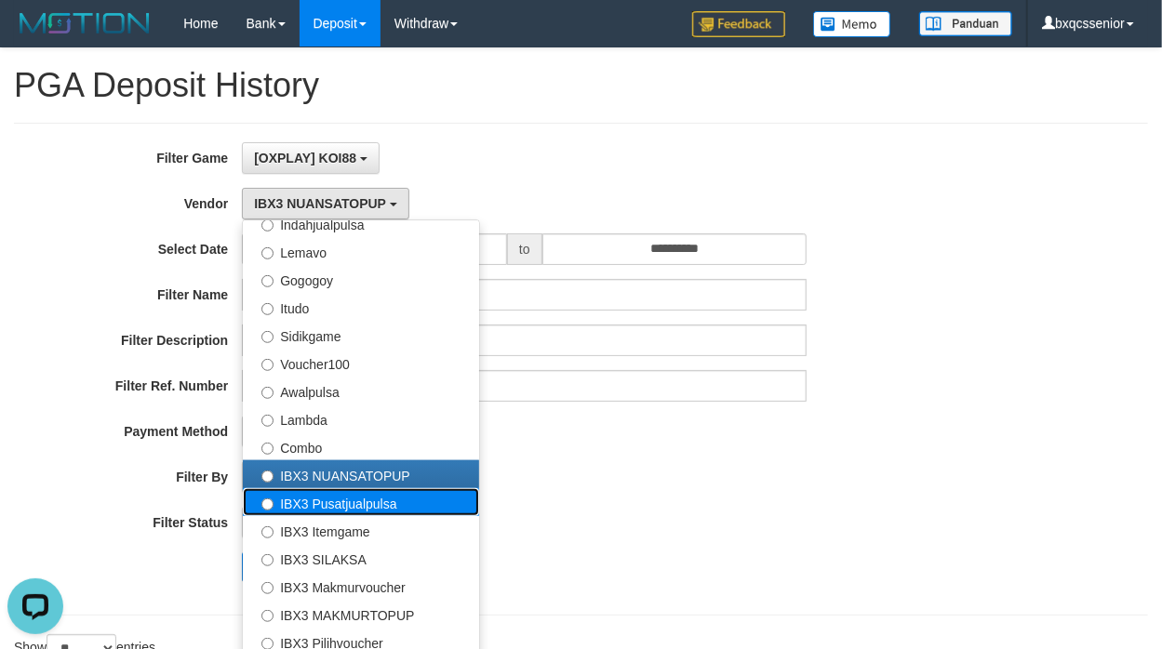
click at [351, 512] on label "IBX3 Pusatjualpulsa" at bounding box center [361, 502] width 236 height 28
select select "**********"
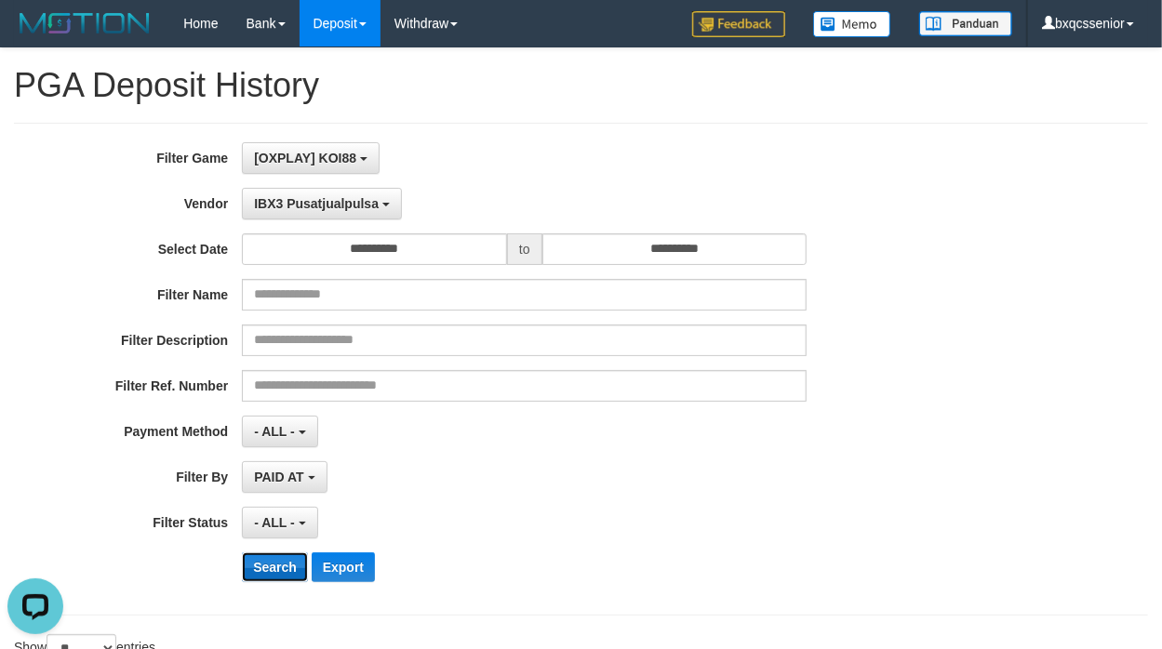
click at [276, 562] on button "Search" at bounding box center [275, 568] width 66 height 30
click at [331, 209] on span "IBX3 Pusatjualpulsa" at bounding box center [316, 203] width 125 height 15
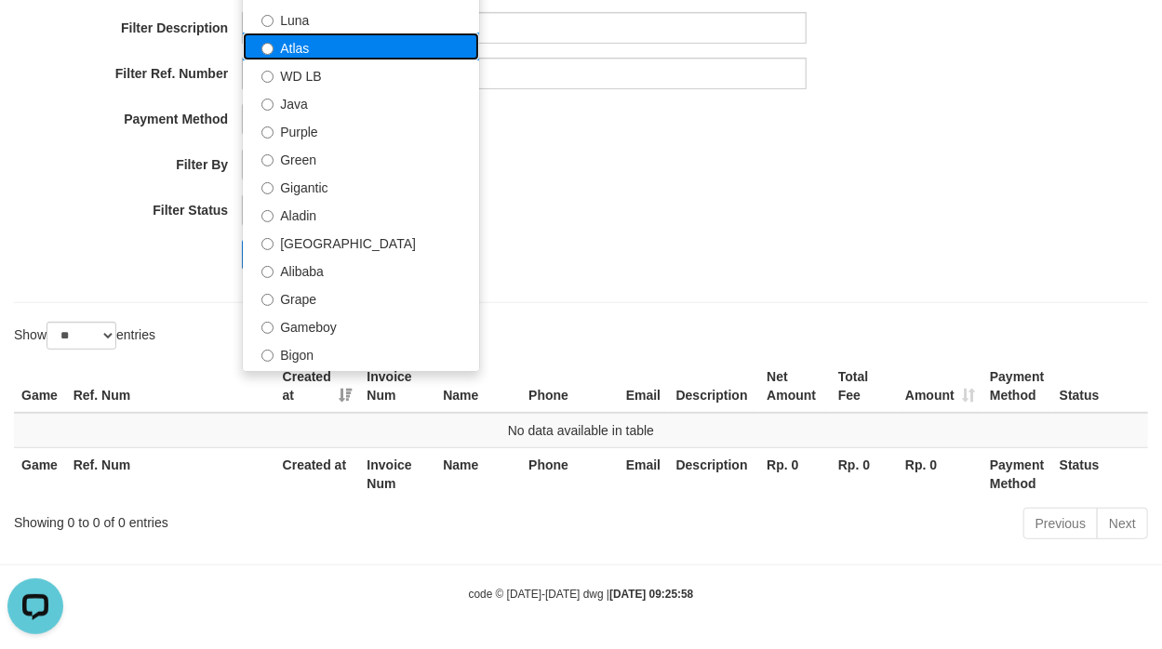
click at [294, 53] on label "Atlas" at bounding box center [361, 47] width 236 height 28
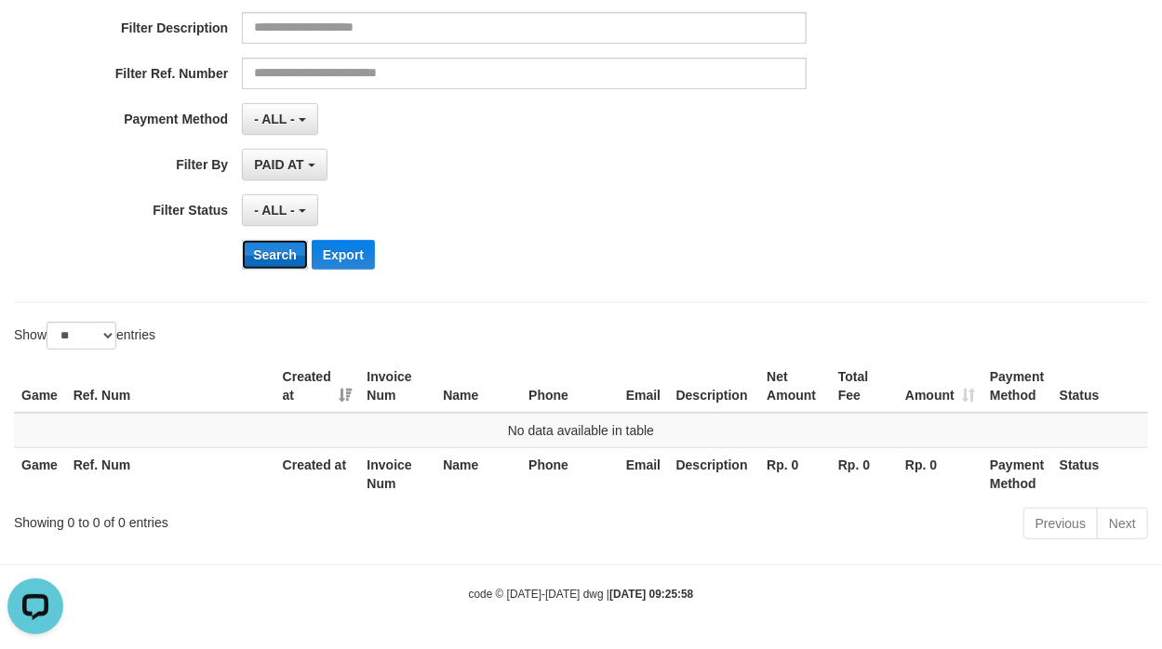
click at [273, 257] on button "Search" at bounding box center [275, 255] width 66 height 30
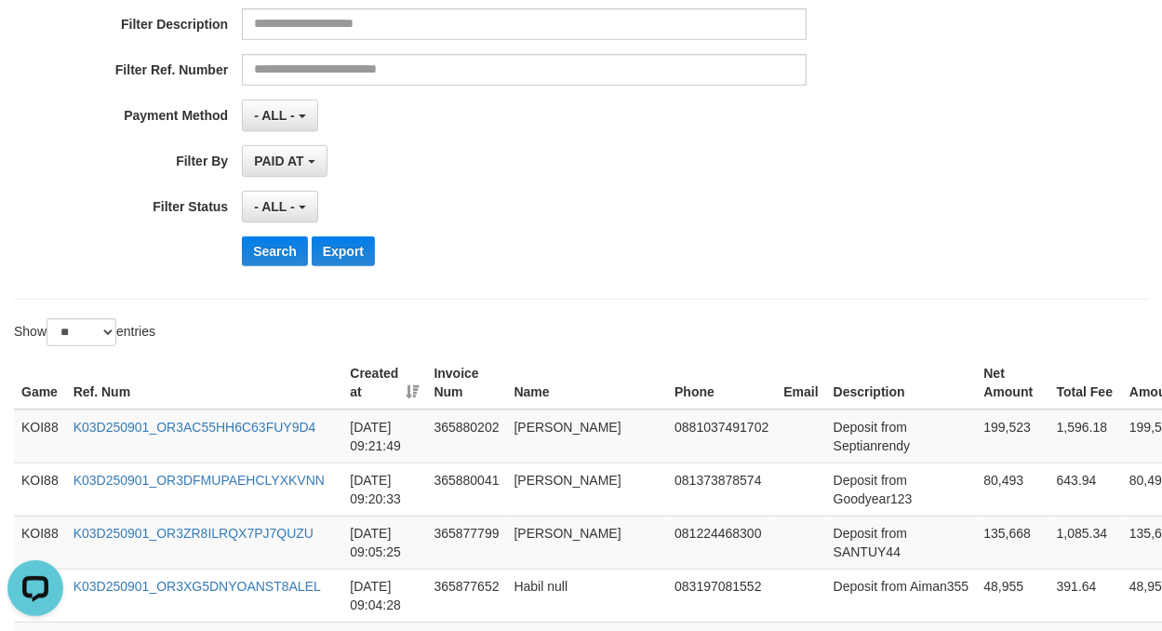
click at [611, 329] on div "Show ** ** ** *** entries" at bounding box center [581, 334] width 1162 height 33
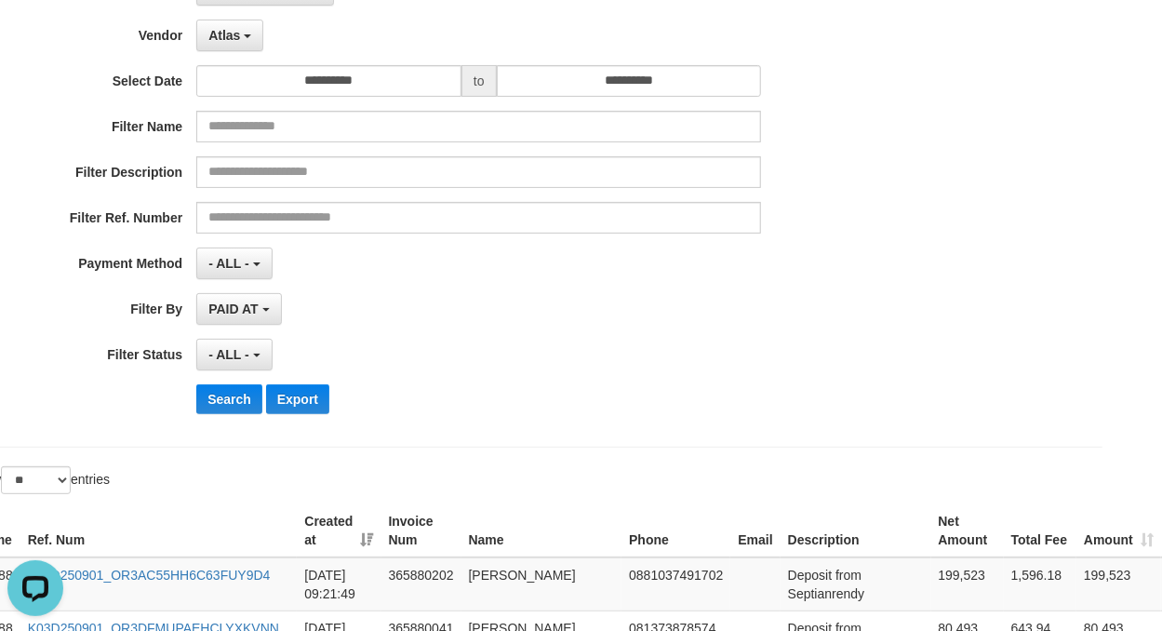
scroll to position [0, 46]
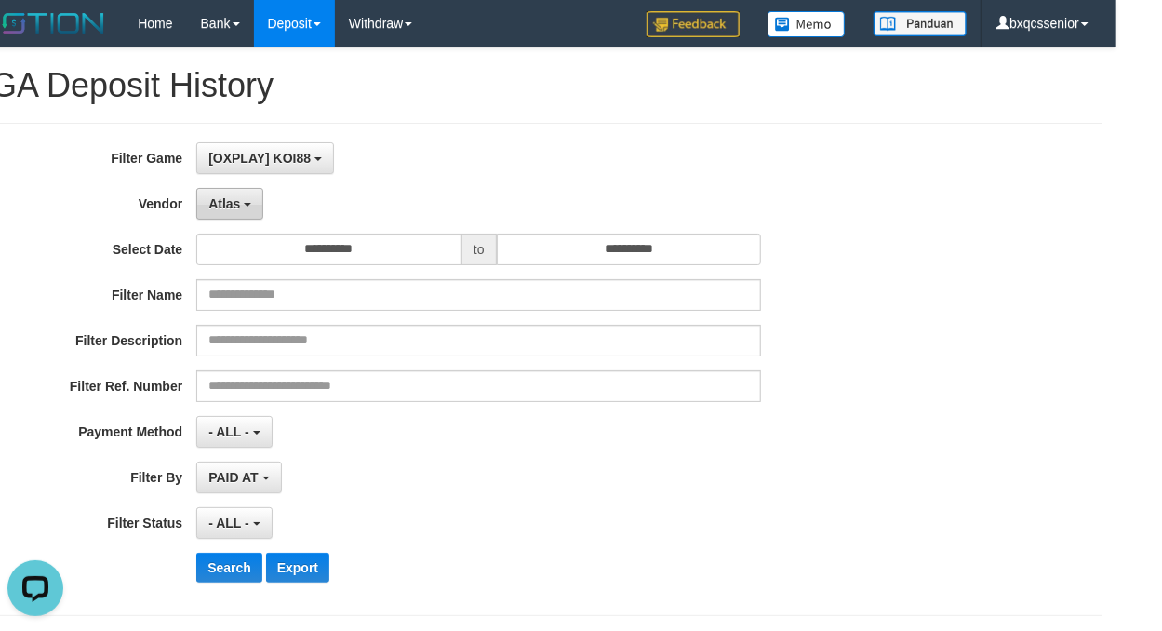
click at [234, 198] on span "Atlas" at bounding box center [224, 203] width 32 height 15
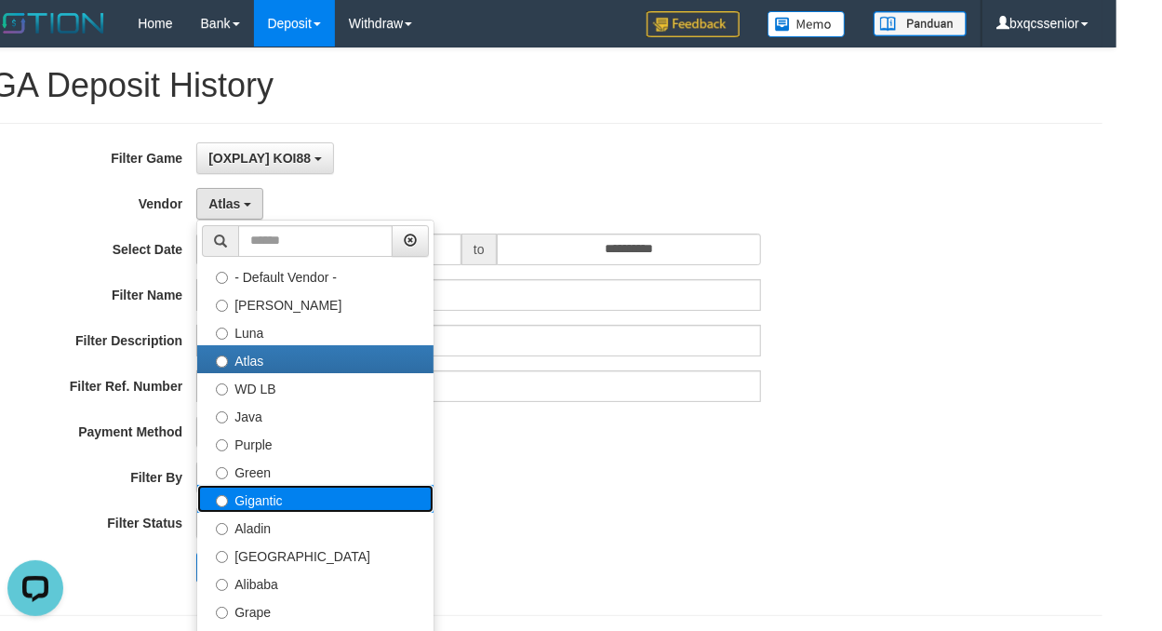
click at [276, 506] on label "Gigantic" at bounding box center [315, 499] width 236 height 28
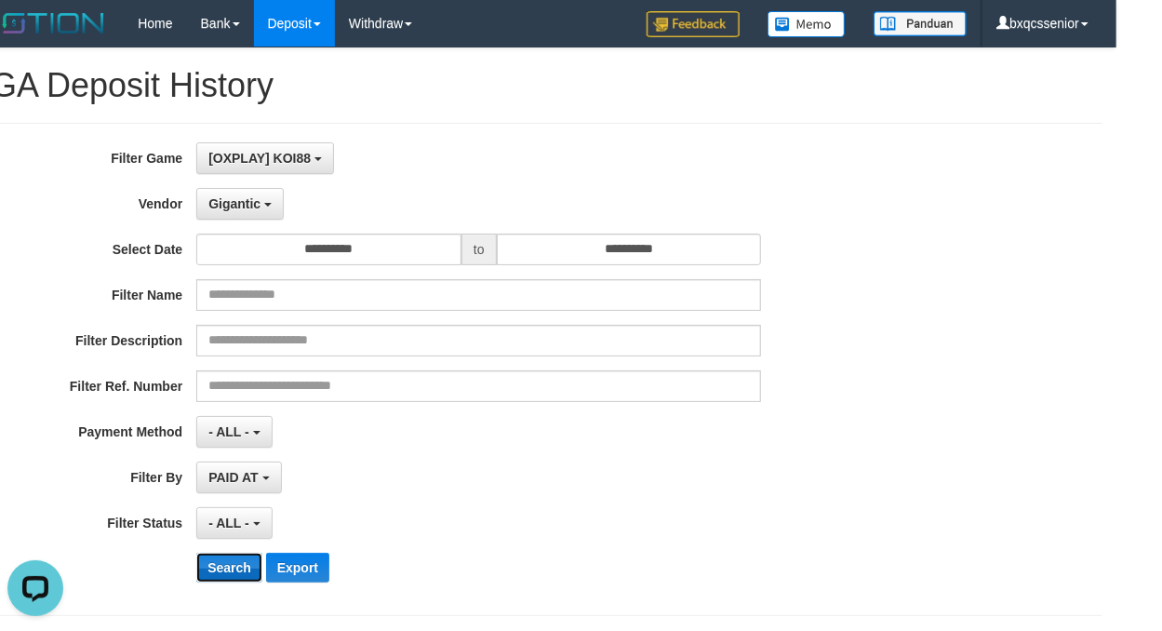
click at [238, 556] on button "Search" at bounding box center [229, 568] width 66 height 30
click at [577, 489] on div "PAID AT PAID AT CREATED AT" at bounding box center [478, 478] width 565 height 32
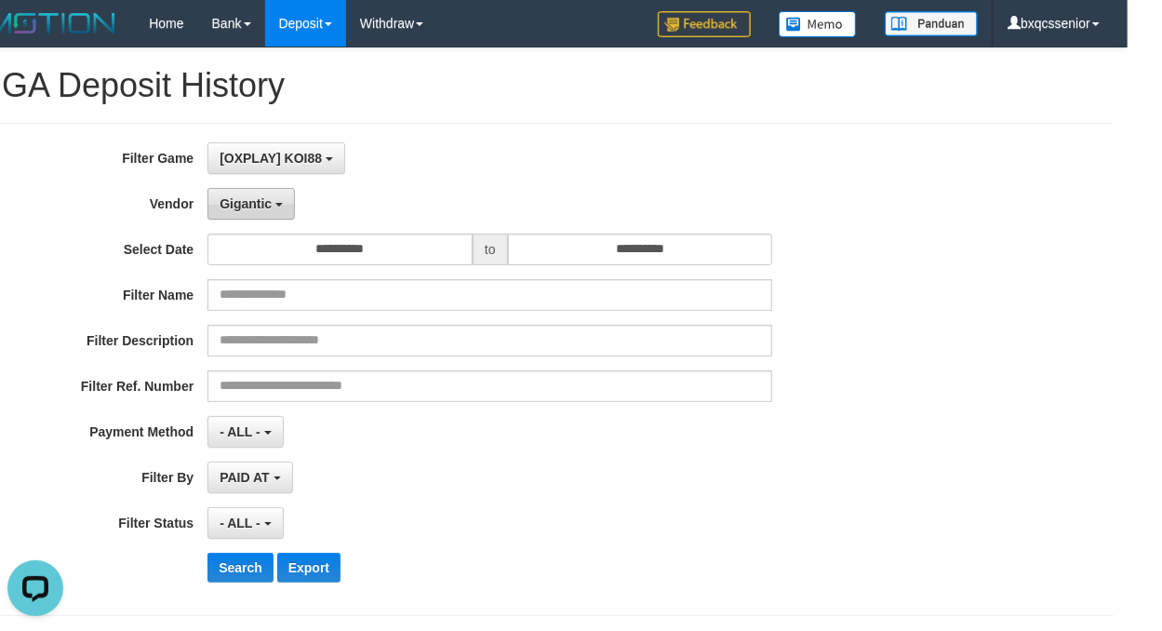
click at [229, 199] on span "Gigantic" at bounding box center [246, 203] width 52 height 15
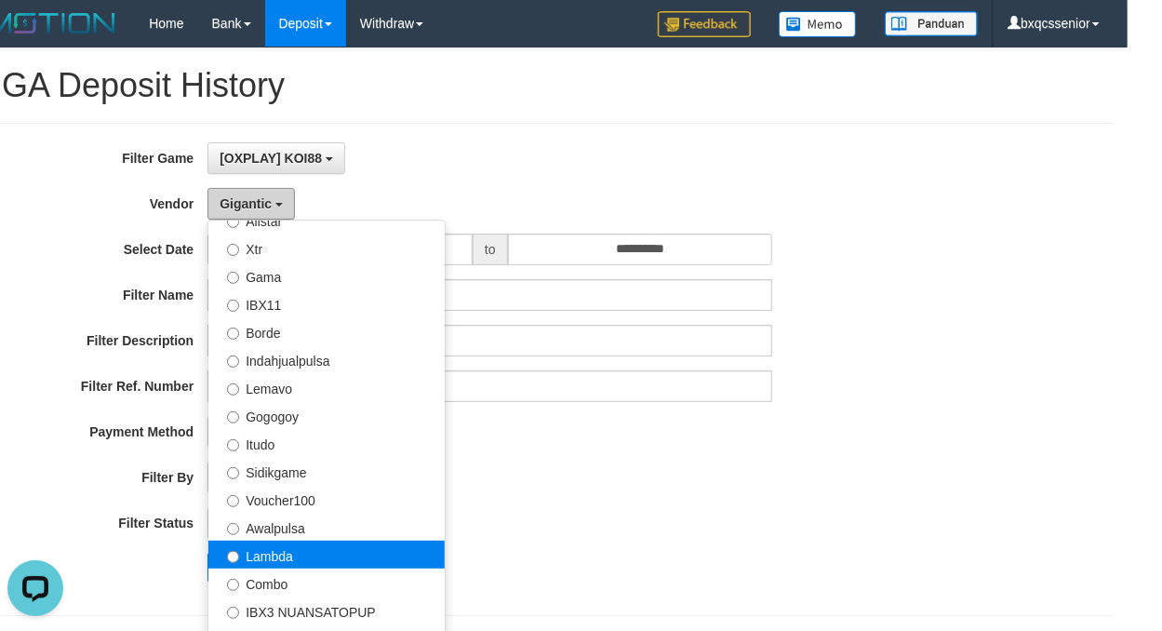
scroll to position [496, 0]
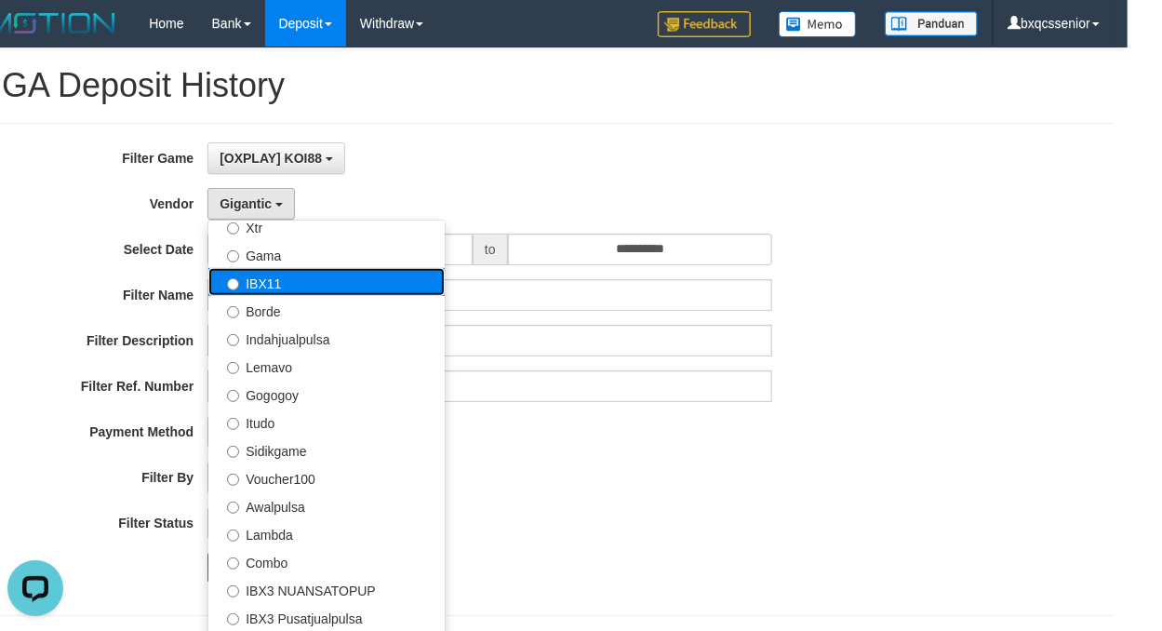
click at [310, 290] on label "IBX11" at bounding box center [326, 282] width 236 height 28
select select "**********"
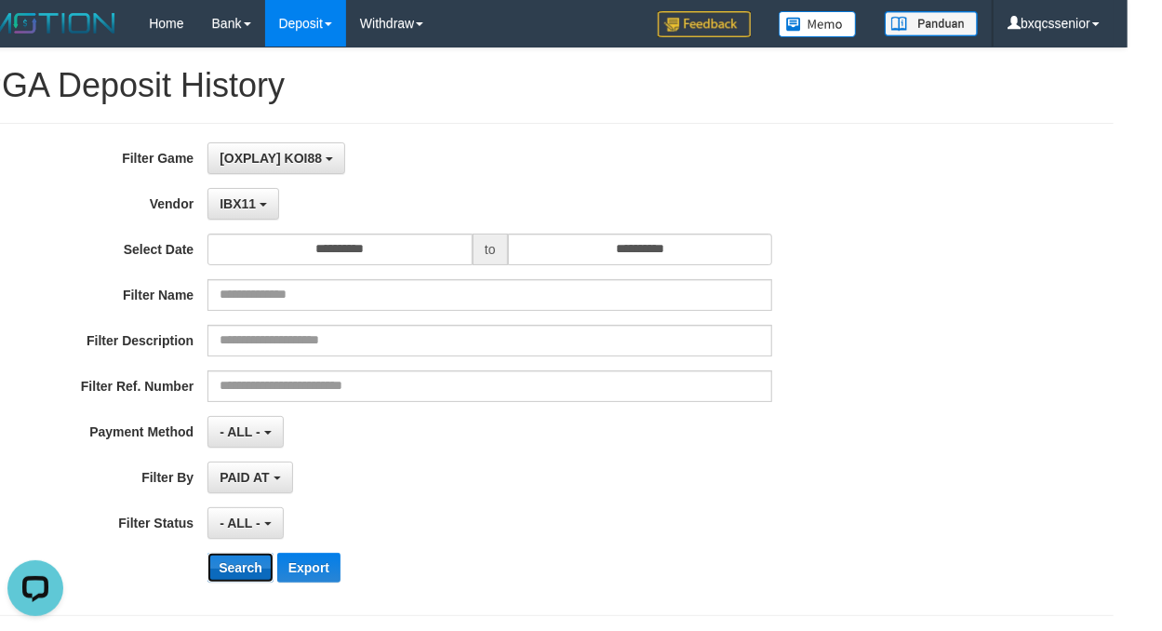
click at [247, 577] on button "Search" at bounding box center [240, 568] width 66 height 30
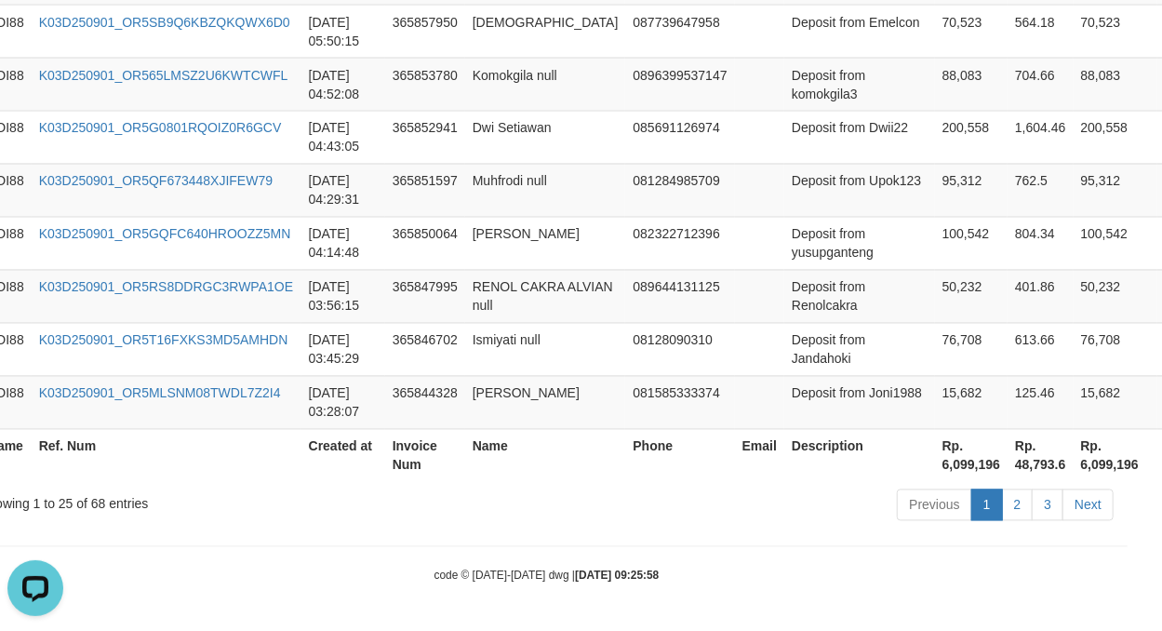
scroll to position [1652, 34]
click at [552, 414] on td "Joni null" at bounding box center [545, 402] width 161 height 53
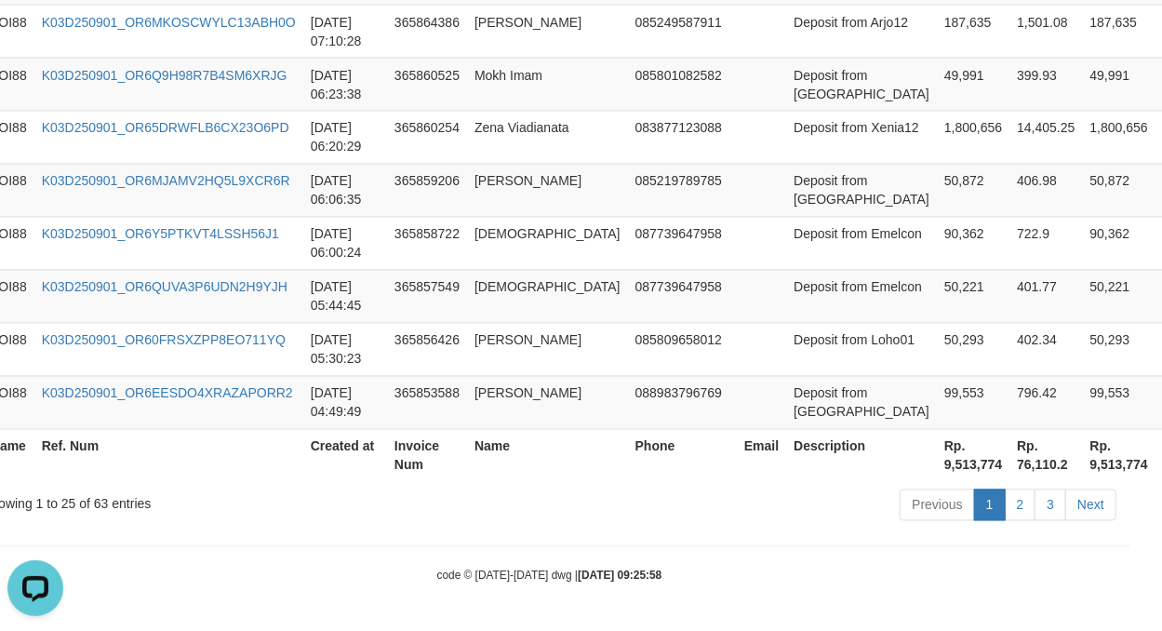
scroll to position [1634, 32]
click at [1022, 504] on link "2" at bounding box center [1021, 505] width 32 height 32
click at [1014, 502] on link "2" at bounding box center [1021, 505] width 32 height 32
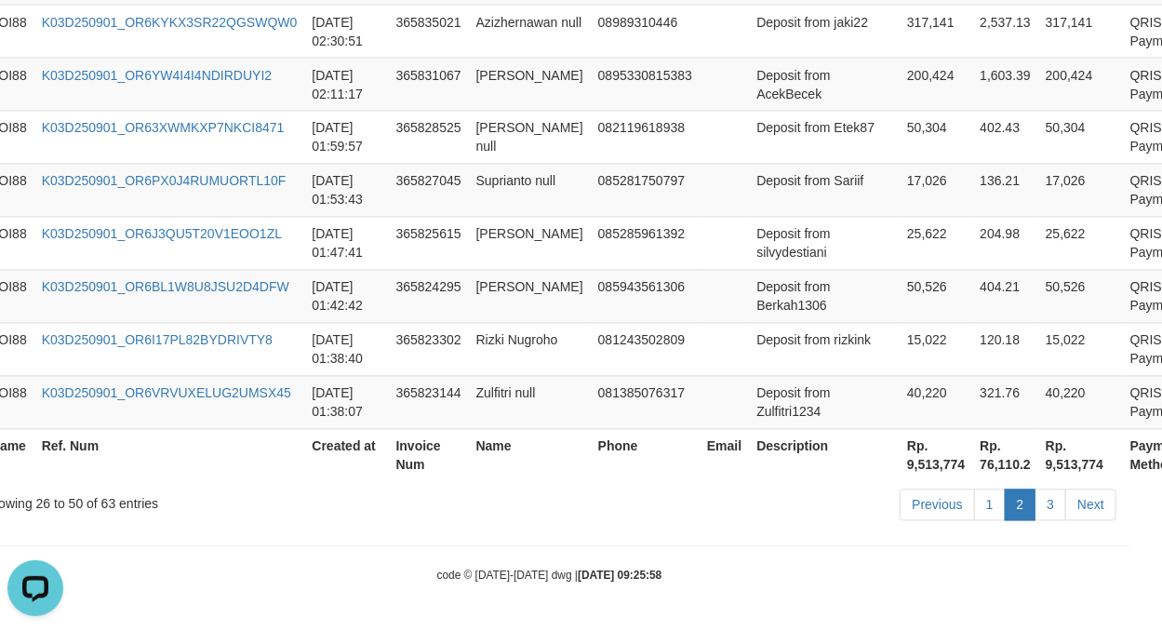
click at [1021, 502] on link "2" at bounding box center [1021, 505] width 32 height 32
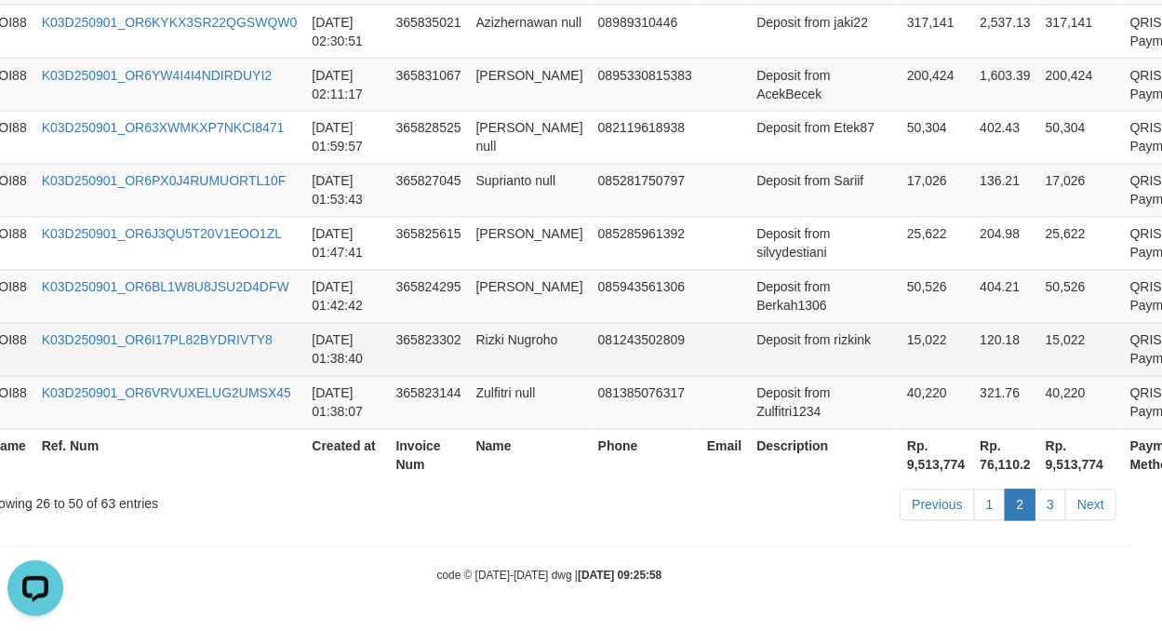
click at [753, 362] on td "Deposit from rizkink" at bounding box center [824, 349] width 151 height 53
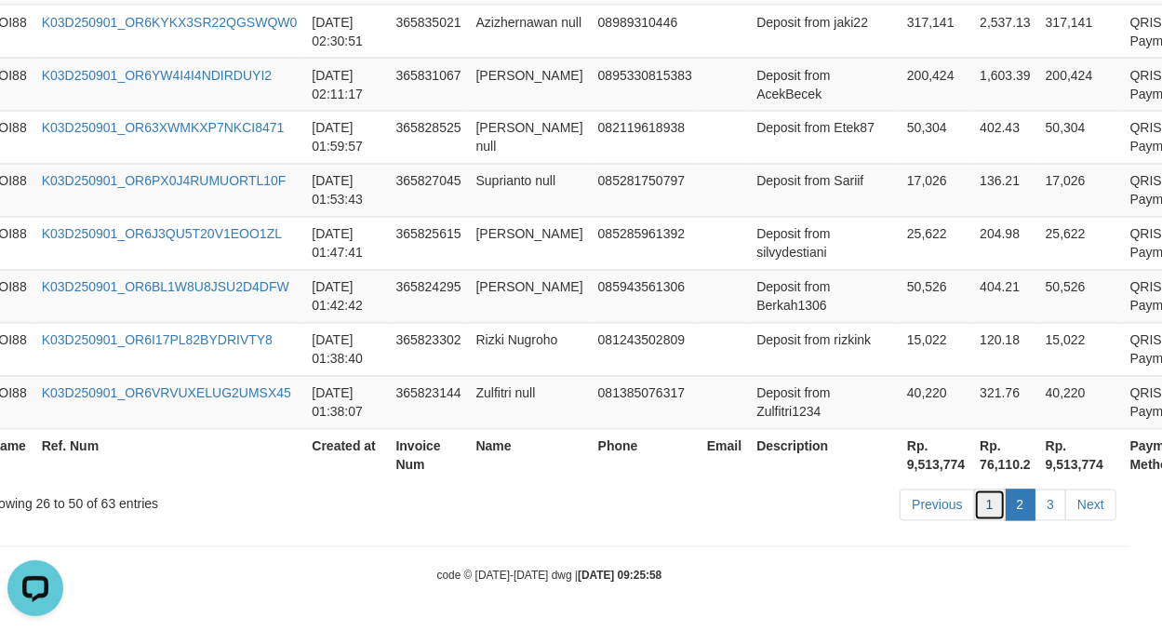
click at [990, 508] on link "1" at bounding box center [990, 505] width 32 height 32
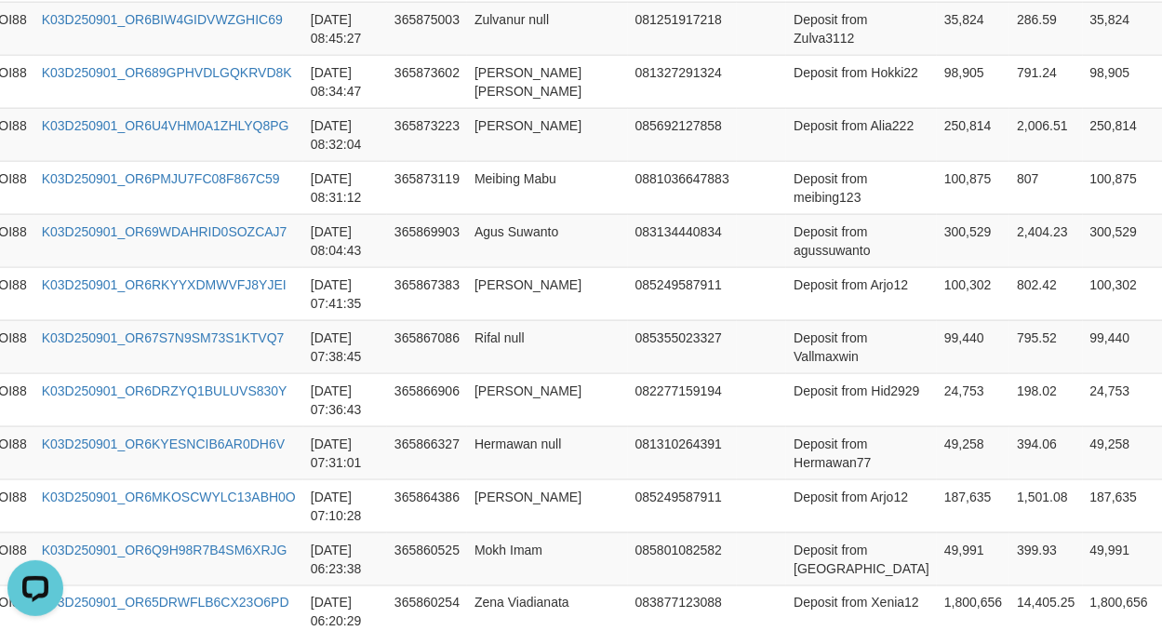
scroll to position [1137, 32]
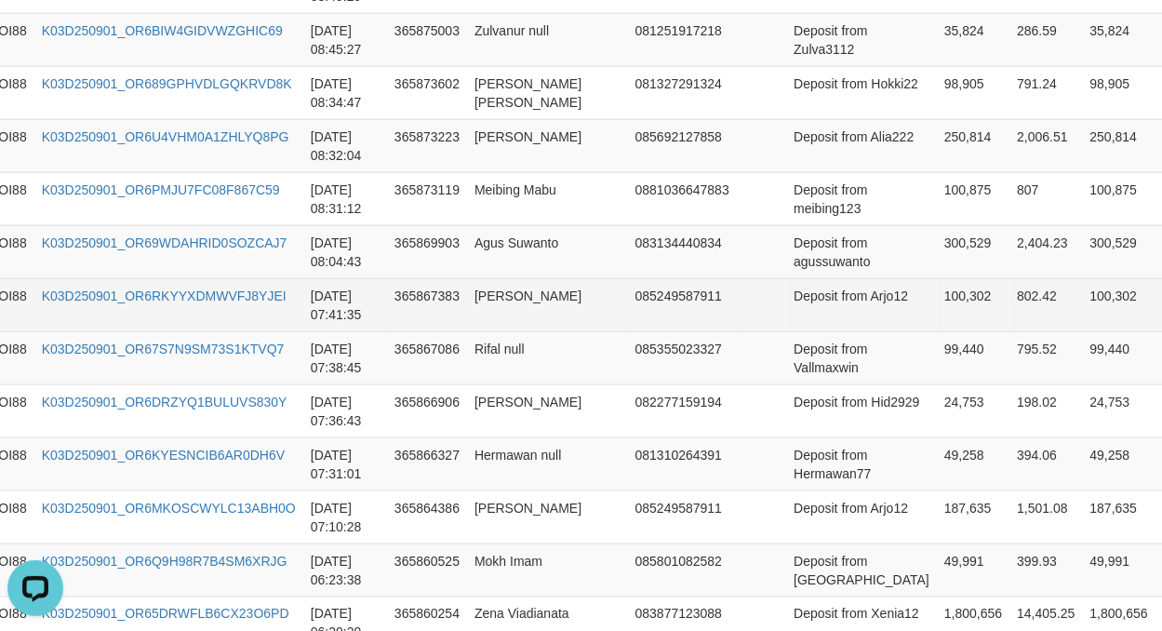
click at [796, 303] on td "Deposit from Arjo12" at bounding box center [861, 304] width 151 height 53
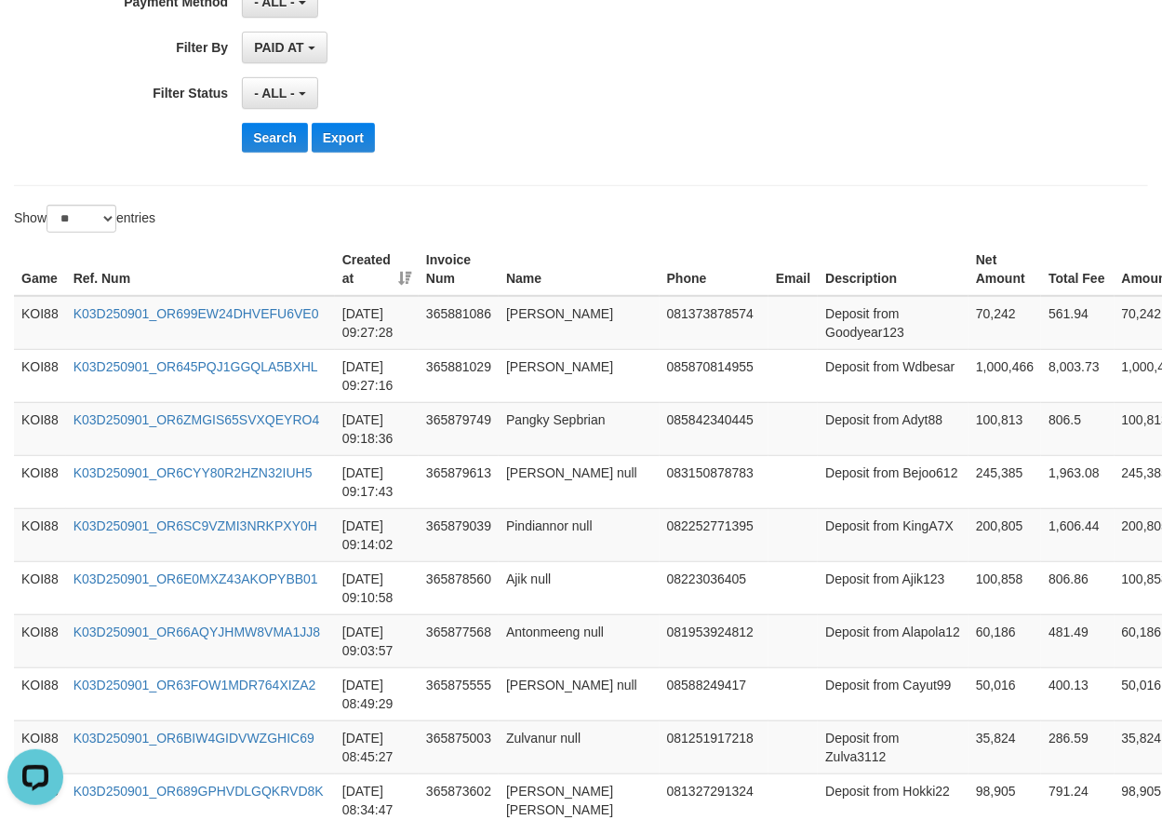
scroll to position [0, 0]
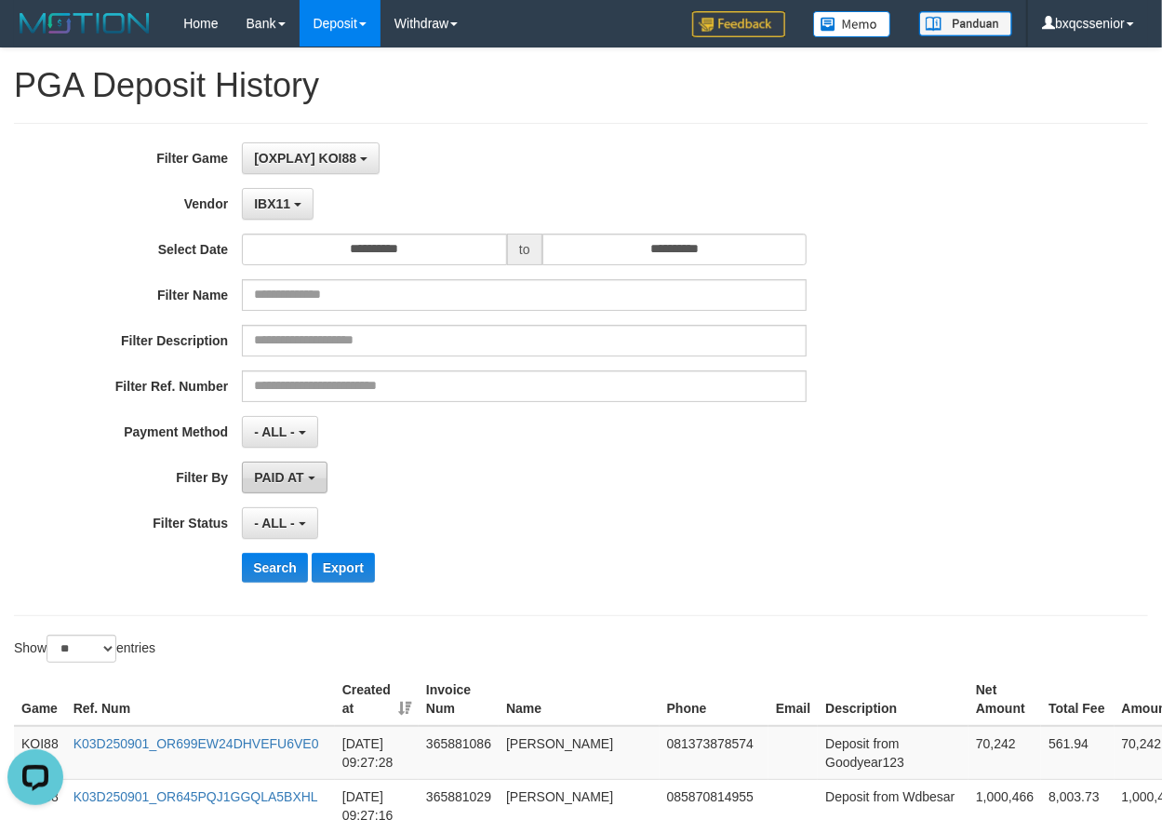
click at [276, 484] on span "PAID AT" at bounding box center [278, 477] width 49 height 15
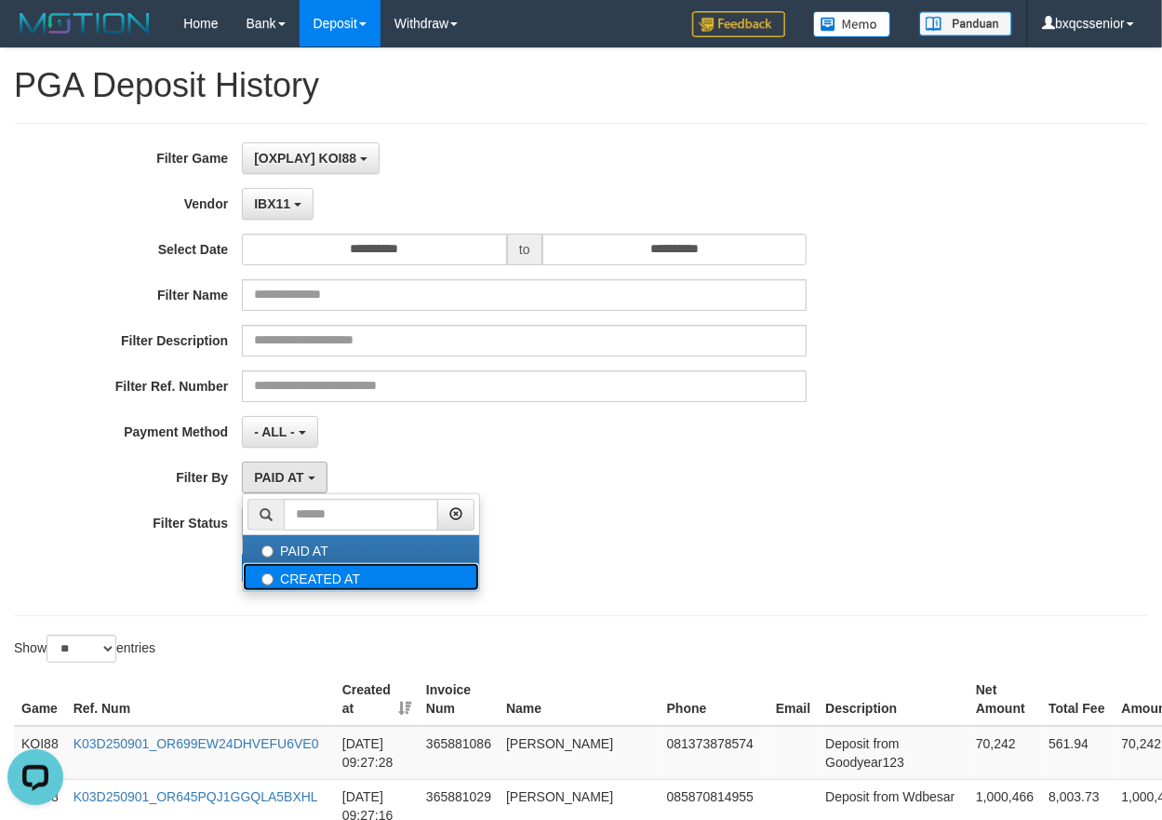
click at [309, 582] on label "CREATED AT" at bounding box center [361, 577] width 236 height 28
select select "*"
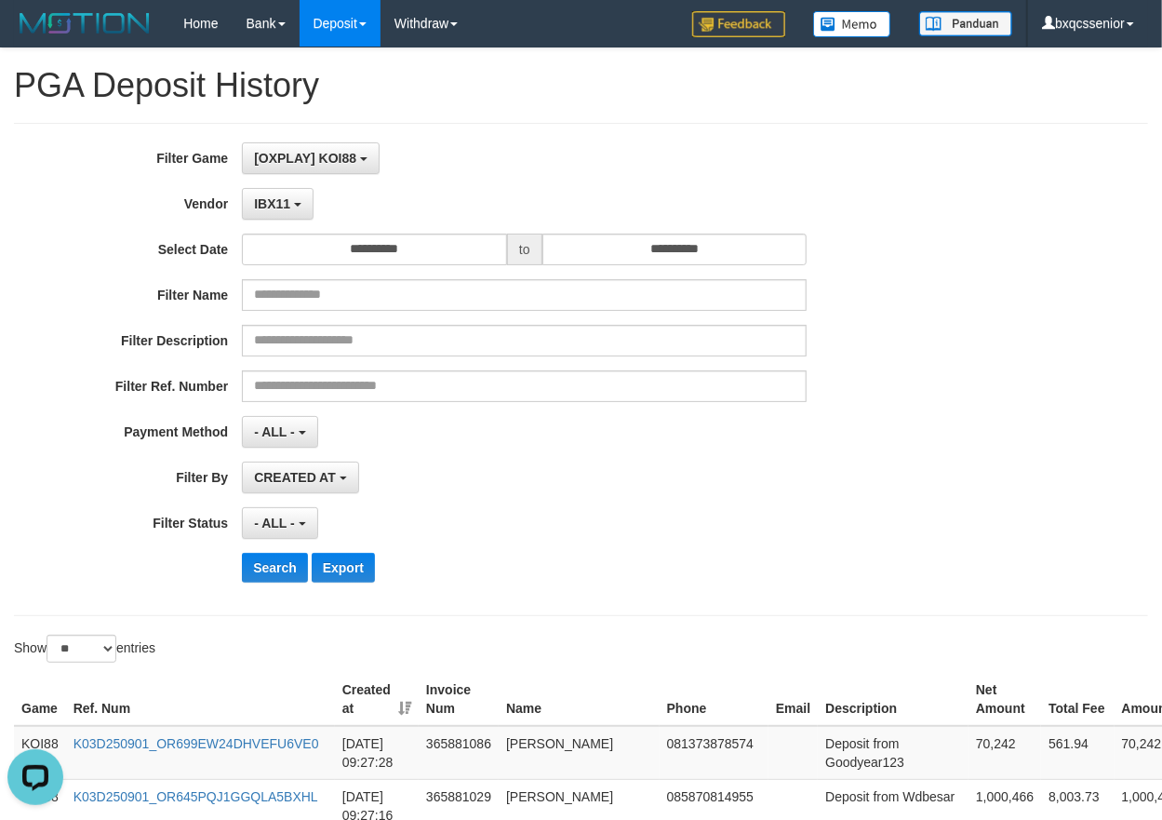
drag, startPoint x: 287, startPoint y: 570, endPoint x: 779, endPoint y: 556, distance: 492.4
click at [797, 556] on div "Search Export" at bounding box center [605, 568] width 727 height 30
click at [265, 573] on button "Search" at bounding box center [275, 568] width 66 height 30
click at [697, 567] on div "Search Export" at bounding box center [605, 568] width 727 height 30
click at [276, 216] on button "IBX11" at bounding box center [278, 204] width 72 height 32
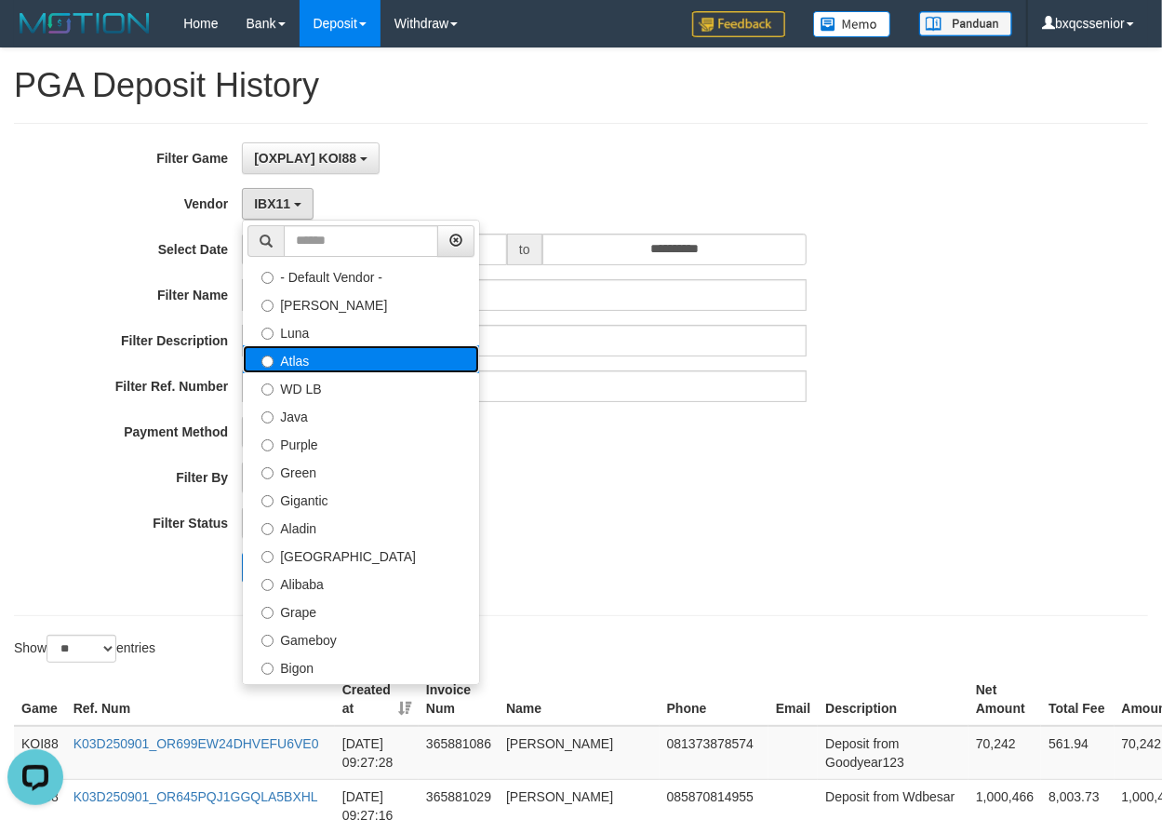
click at [300, 359] on label "Atlas" at bounding box center [361, 359] width 236 height 28
select select "**********"
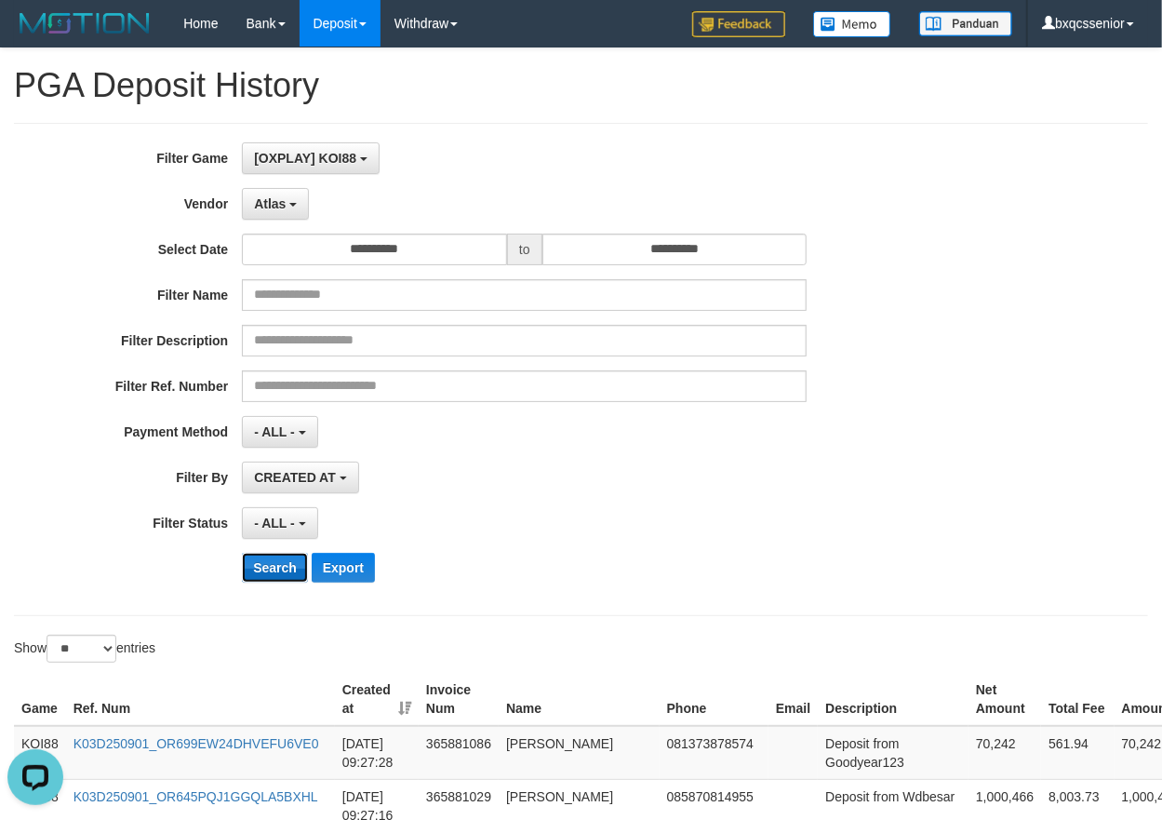
click at [283, 560] on button "Search" at bounding box center [275, 568] width 66 height 30
click at [611, 533] on div "- ALL - SELECT ALL - ALL - SELECT STATUS PENDING/UNPAID PAID CANCELED EXPIRED" at bounding box center [524, 523] width 565 height 32
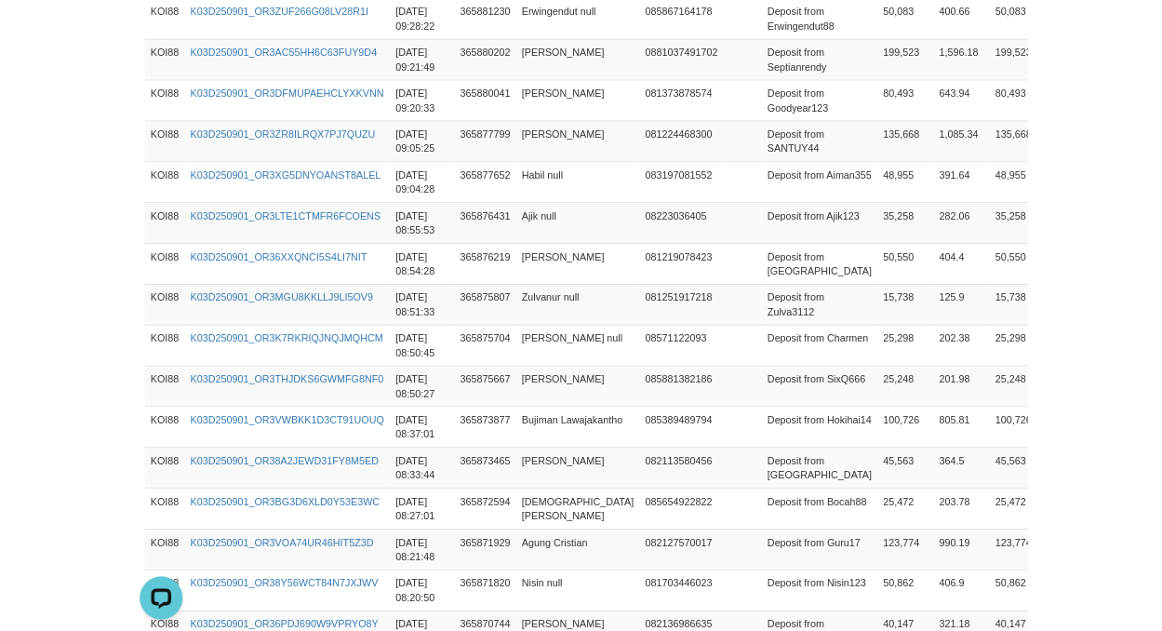
scroll to position [782, 45]
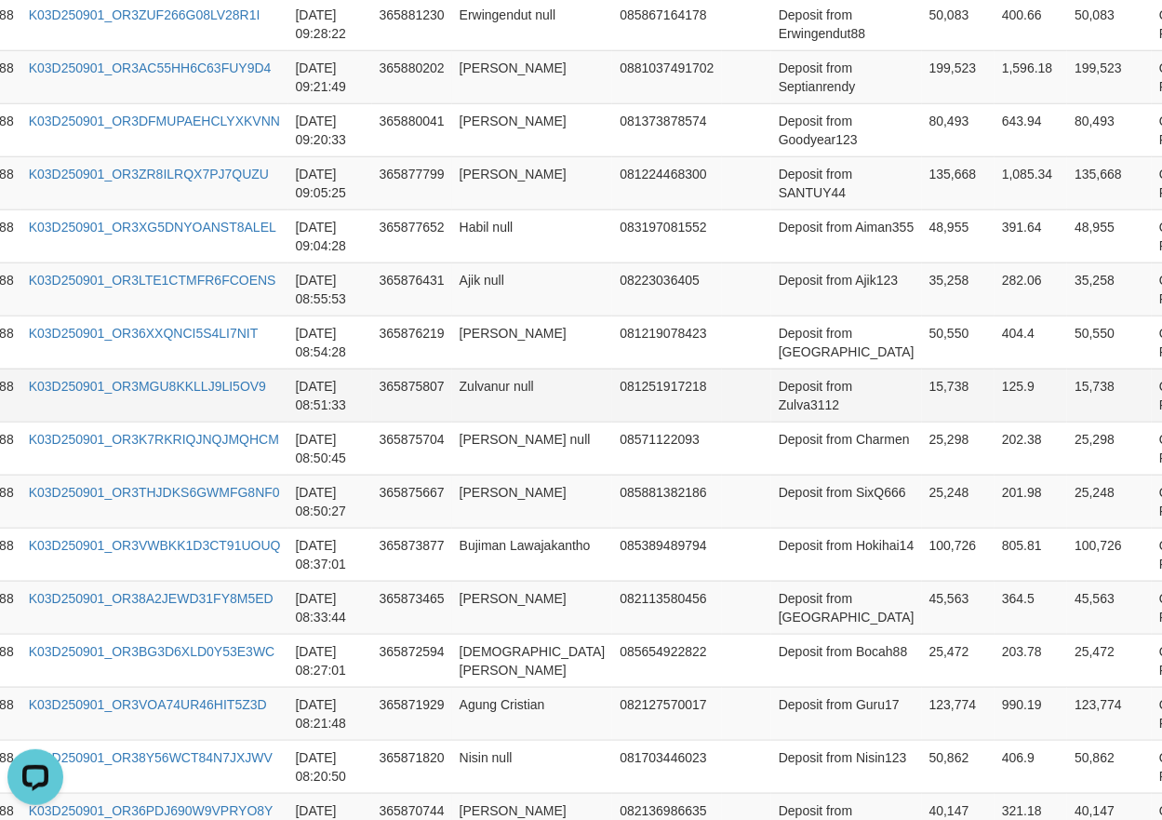
click at [653, 374] on td "081251917218" at bounding box center [666, 394] width 109 height 53
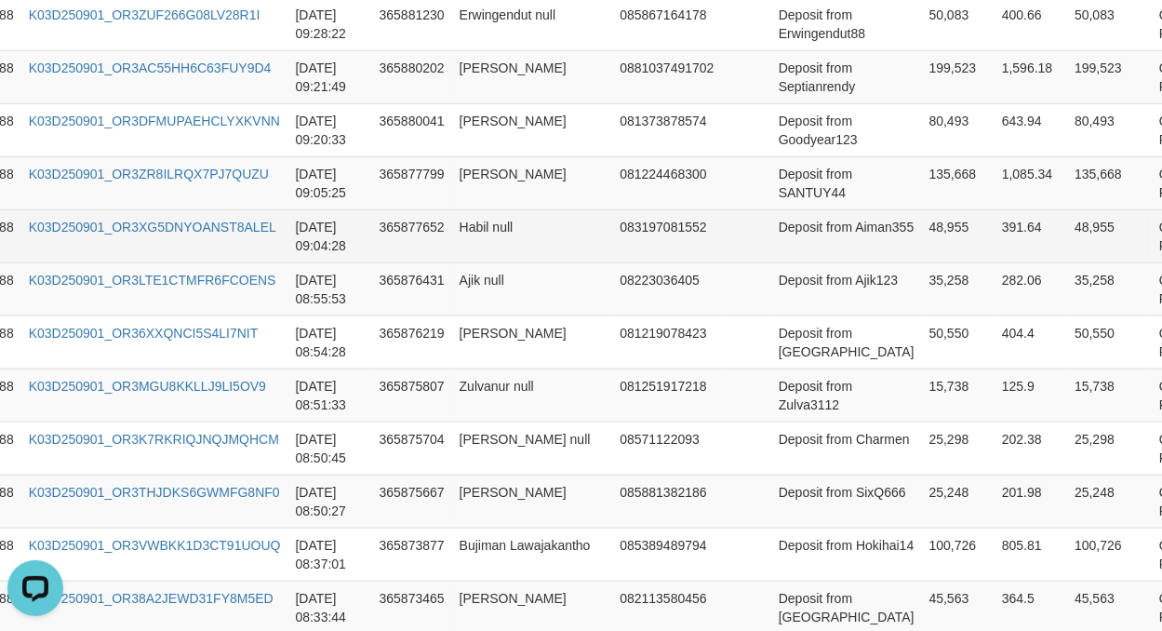
click at [771, 251] on td "Deposit from Aiman355" at bounding box center [846, 235] width 151 height 53
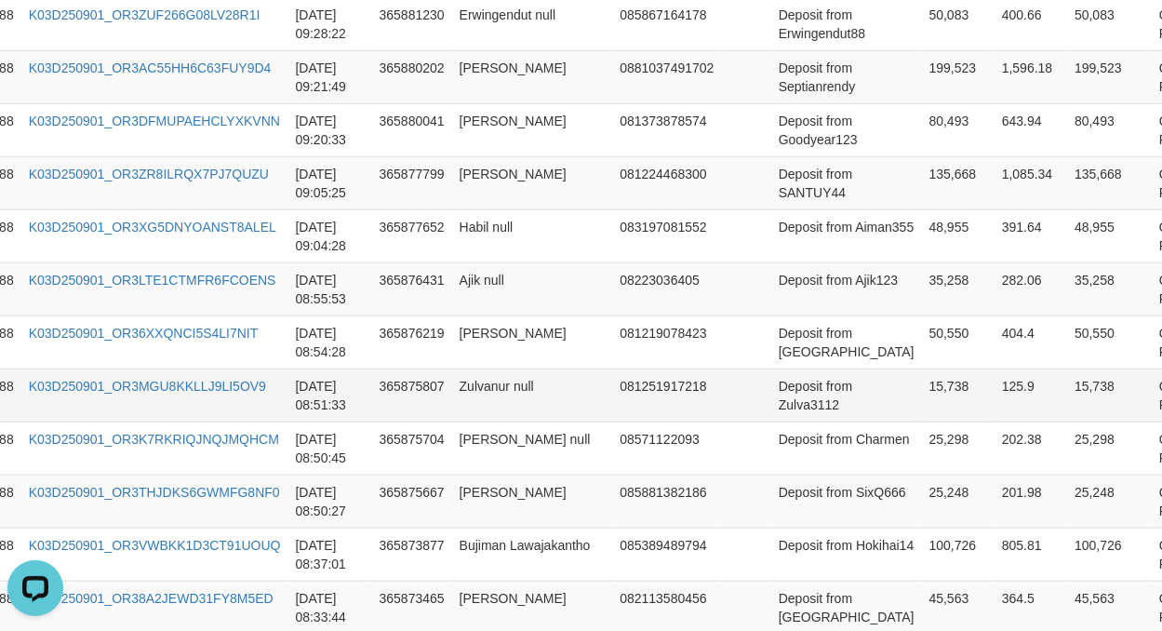
click at [98, 411] on td "K03D250901_OR3MGU8KKLLJ9LI5OV9" at bounding box center [154, 394] width 267 height 53
copy link "K03D250901_OR3MGU8KKLLJ9LI5OV9"
